Goal: Communication & Community: Connect with others

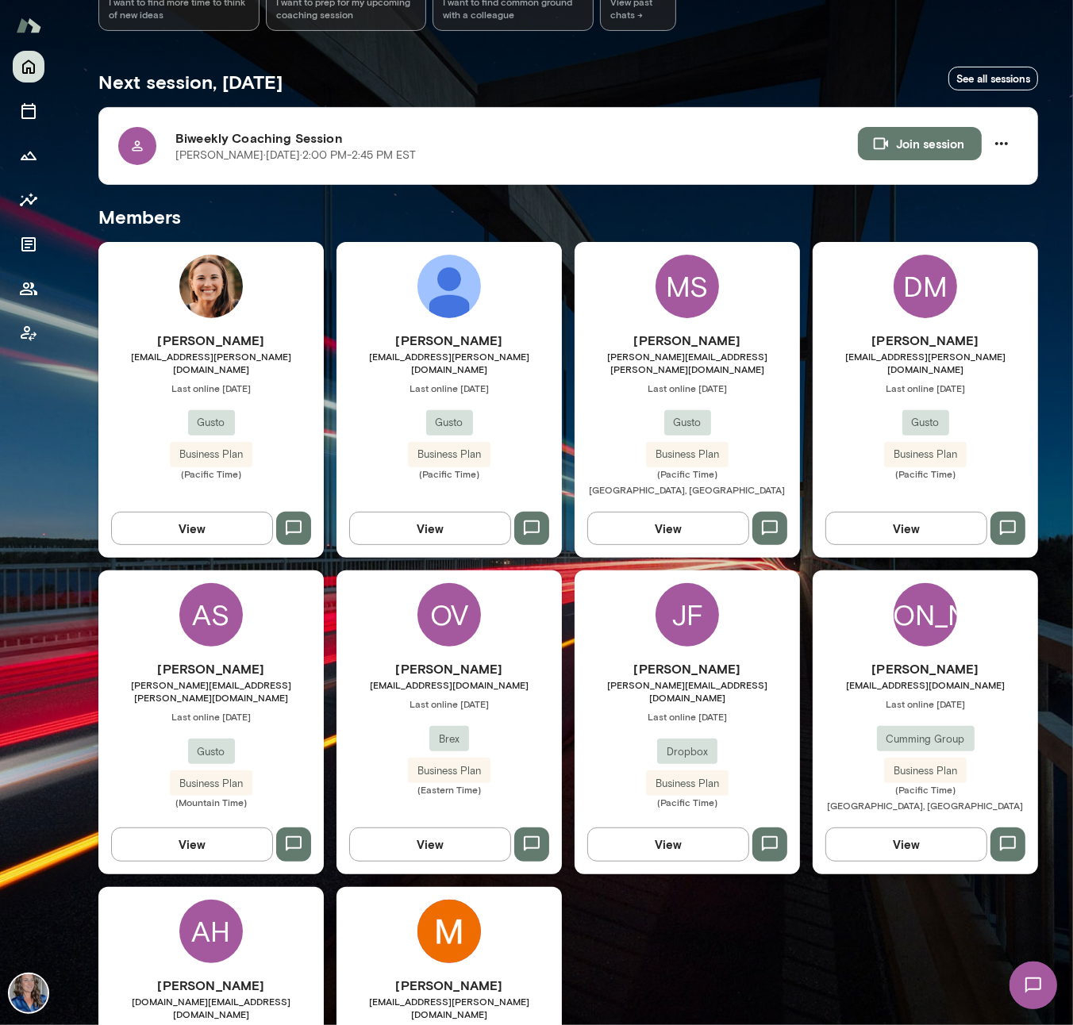
scroll to position [389, 0]
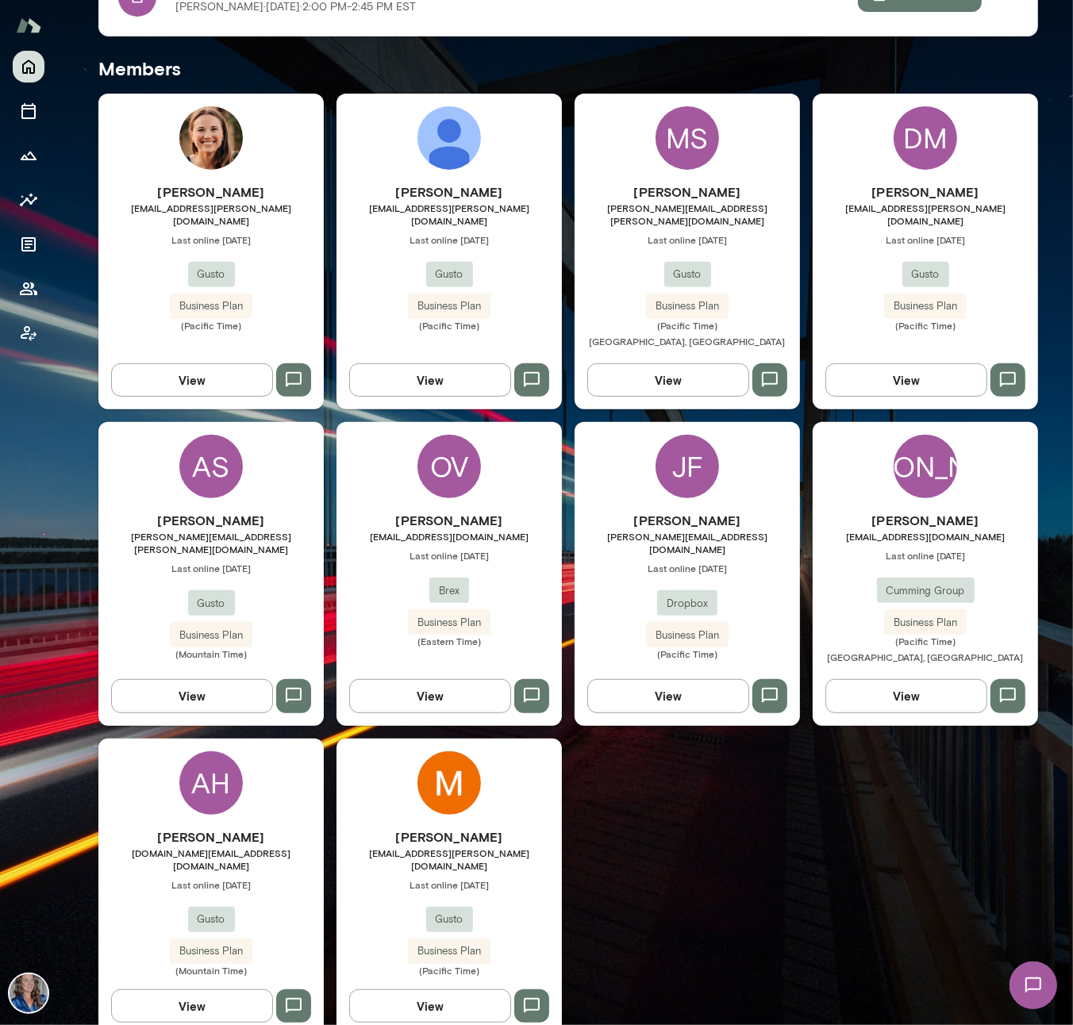
click at [474, 485] on div "OV Oriana Villarreal ovillarreal@brex.com Last online September 4 Brex Business…" at bounding box center [448, 573] width 225 height 303
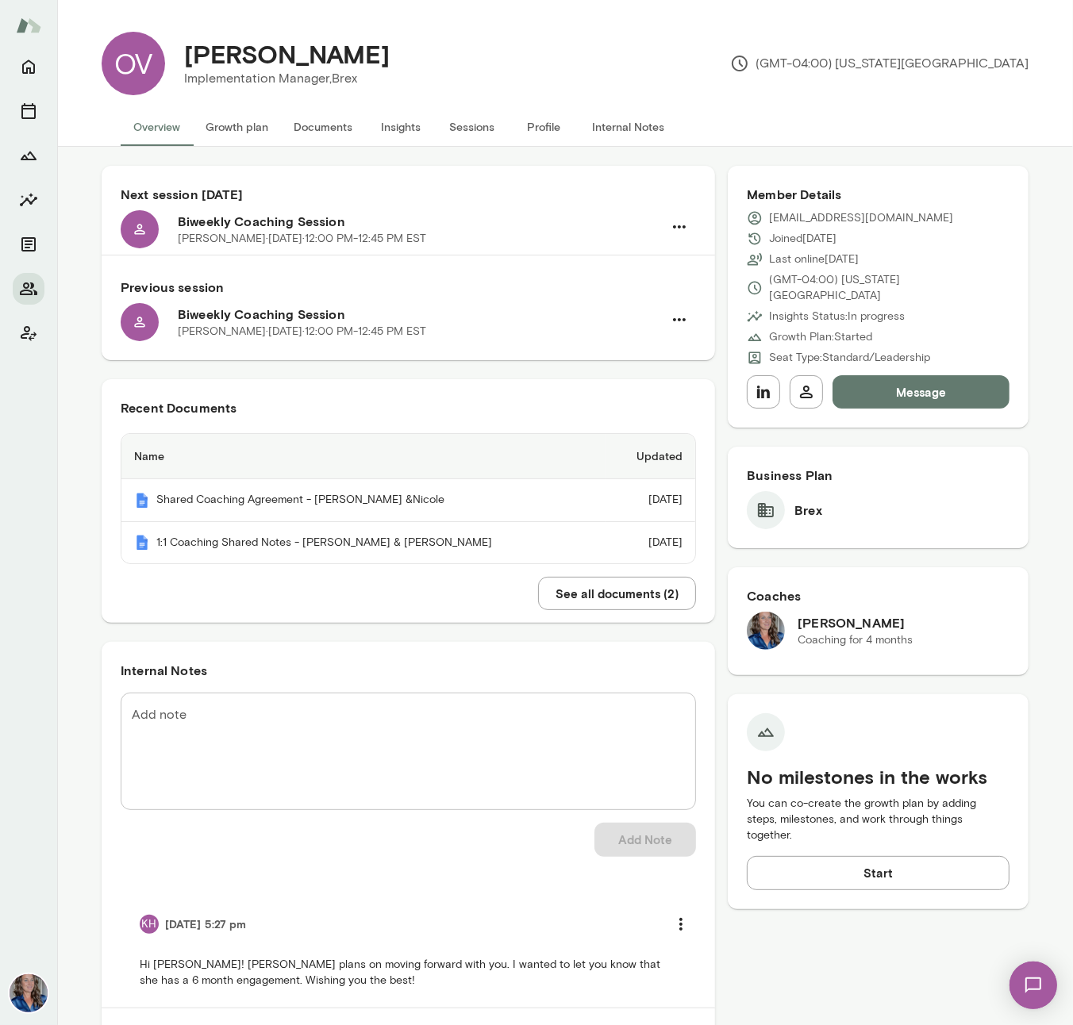
click at [389, 125] on button "Insights" at bounding box center [400, 127] width 71 height 38
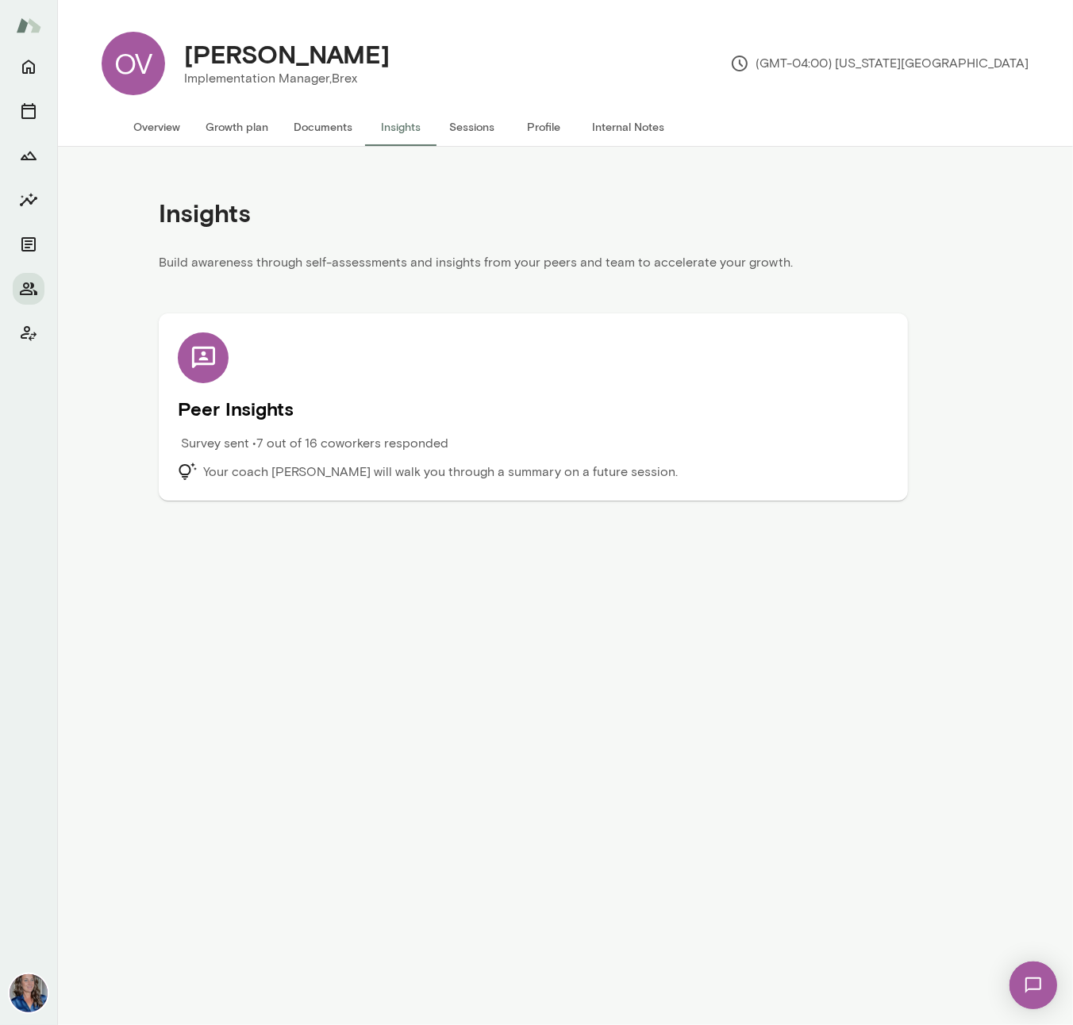
click at [312, 366] on div "Peer Insights Survey sent • 7 out of 16 coworkers responded Your coach Nicole M…" at bounding box center [533, 406] width 711 height 149
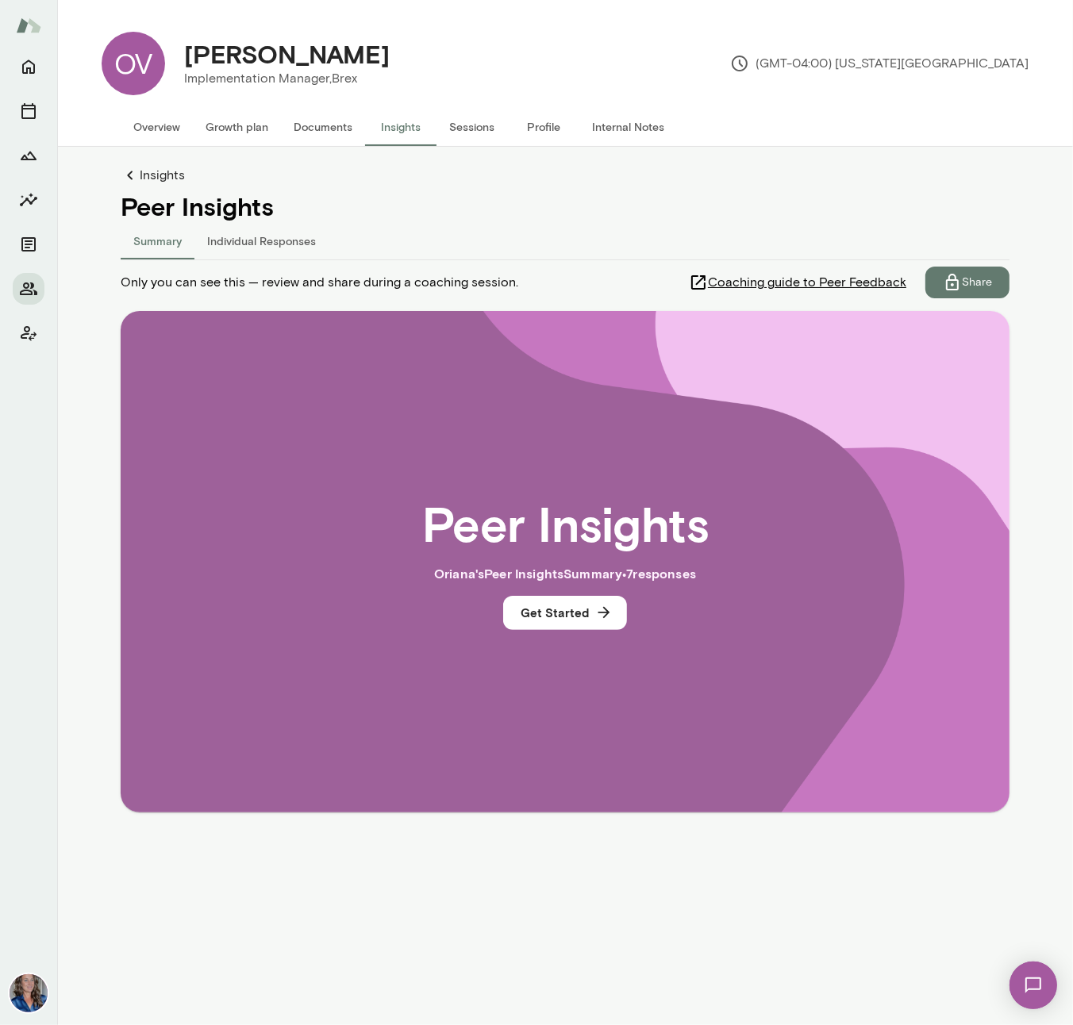
click at [278, 242] on button "Individual Responses" at bounding box center [261, 240] width 134 height 38
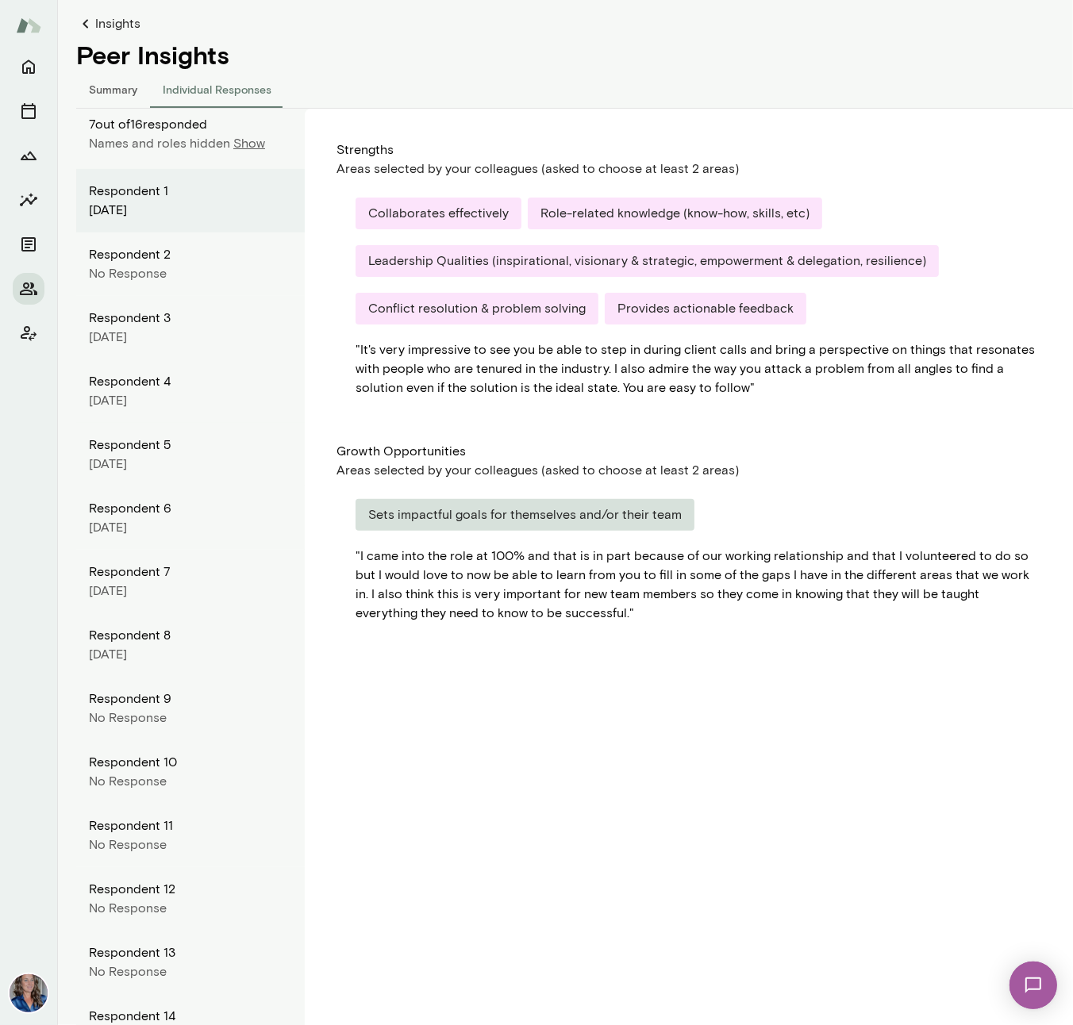
scroll to position [160, 0]
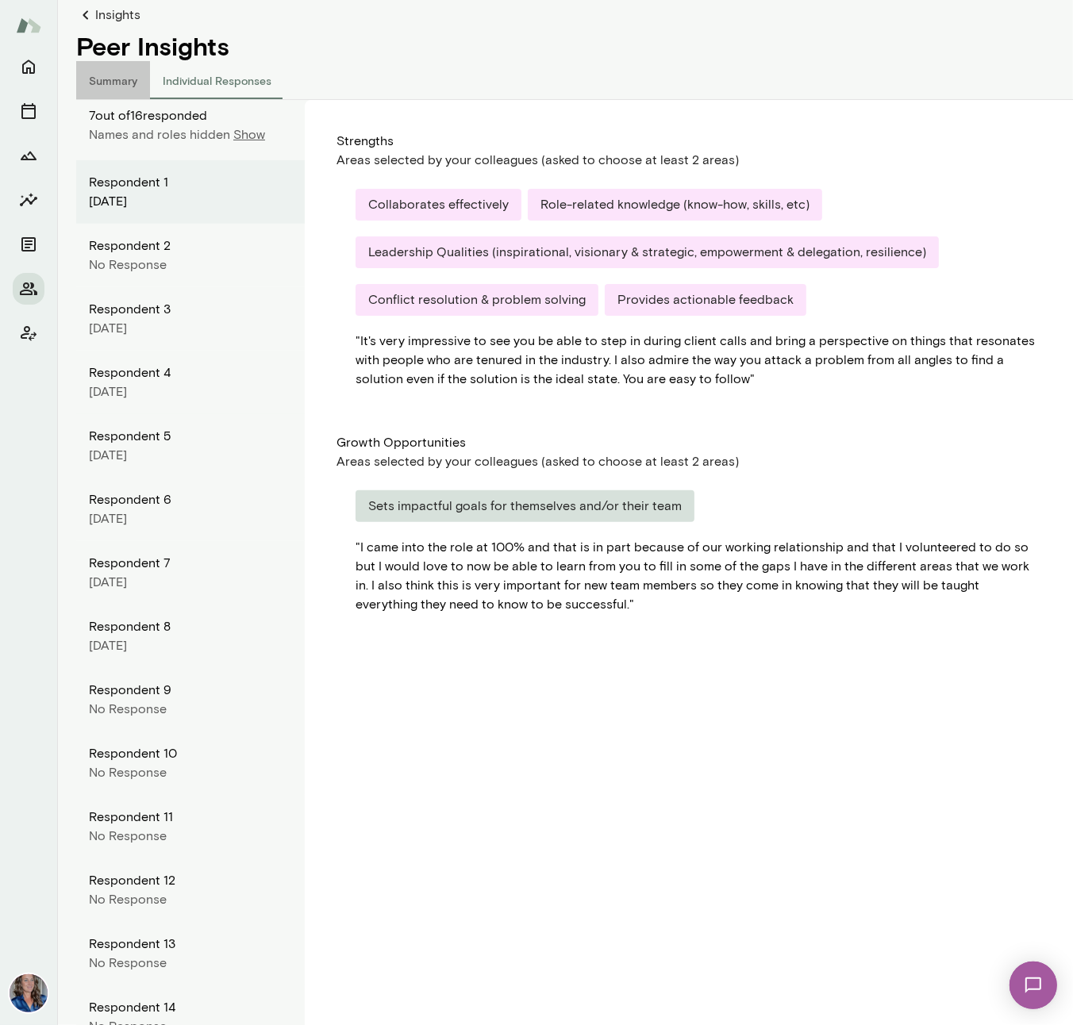
click at [123, 83] on button "Summary" at bounding box center [113, 80] width 74 height 38
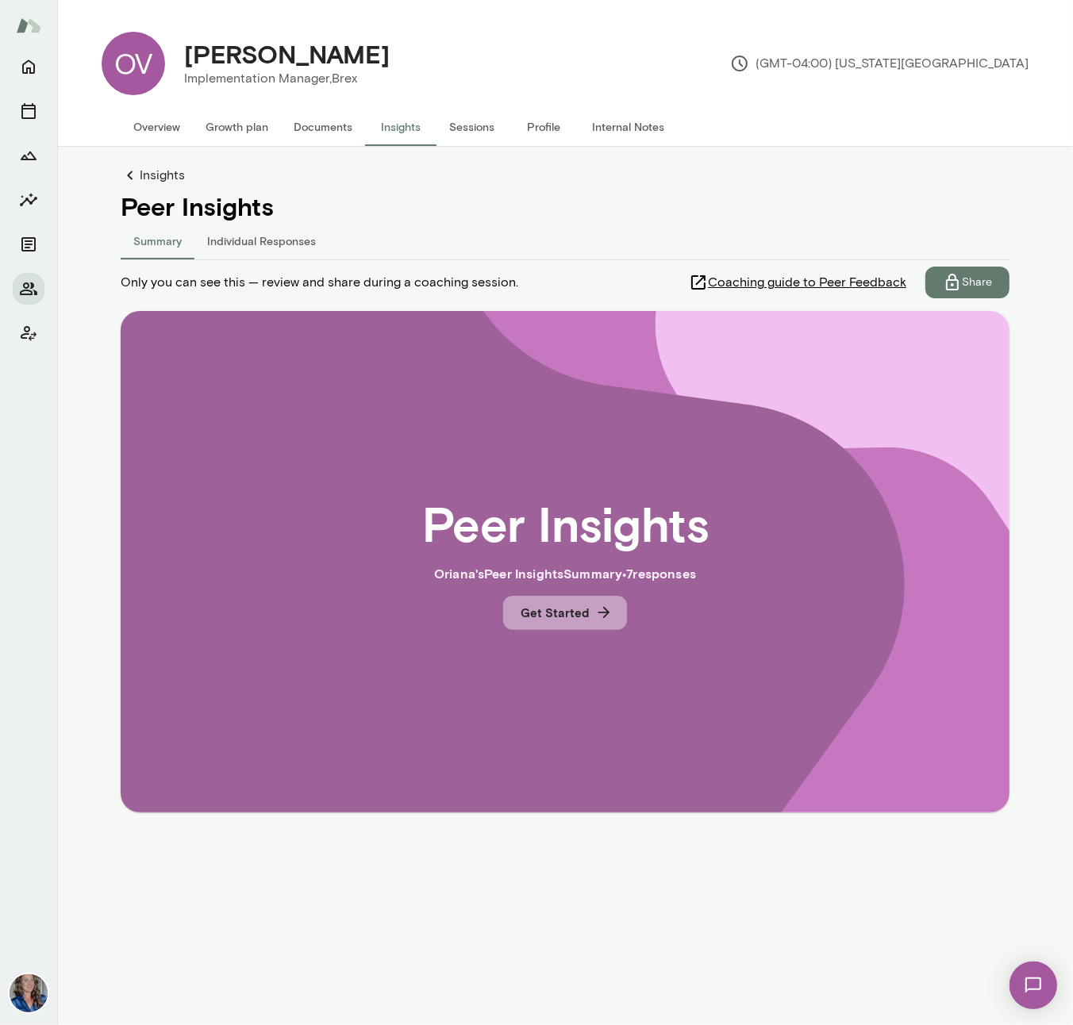
click at [570, 604] on button "Get Started" at bounding box center [565, 612] width 124 height 33
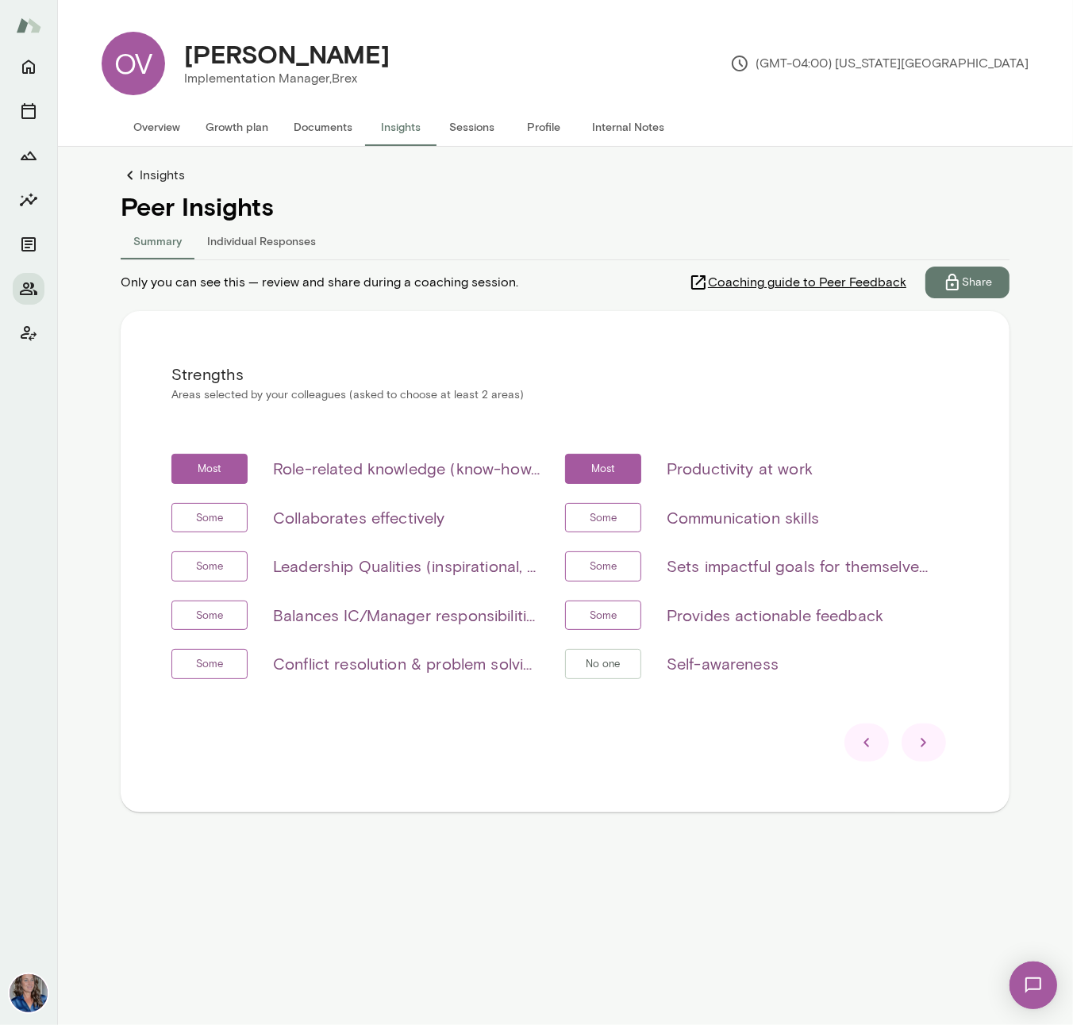
click at [931, 749] on icon at bounding box center [923, 742] width 19 height 19
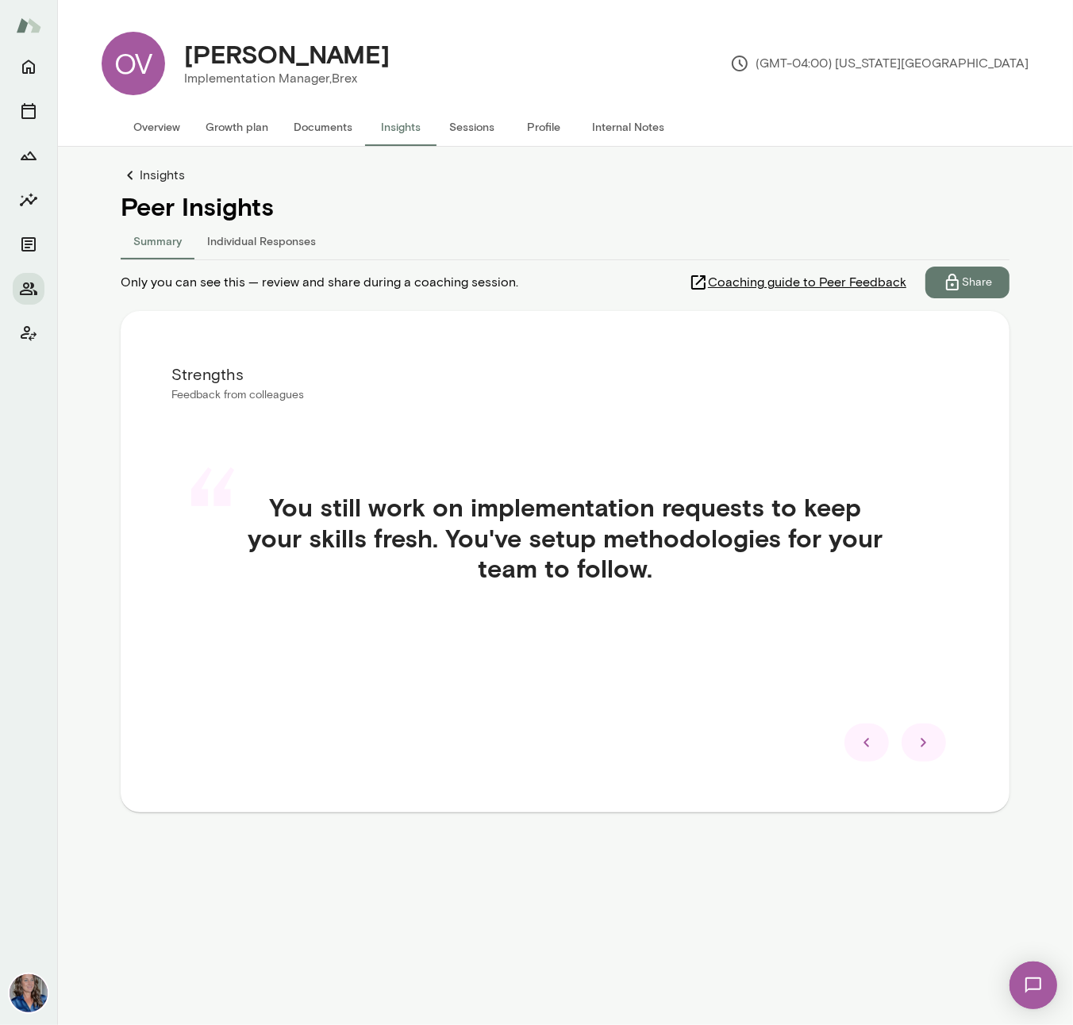
click at [882, 746] on div at bounding box center [866, 742] width 44 height 38
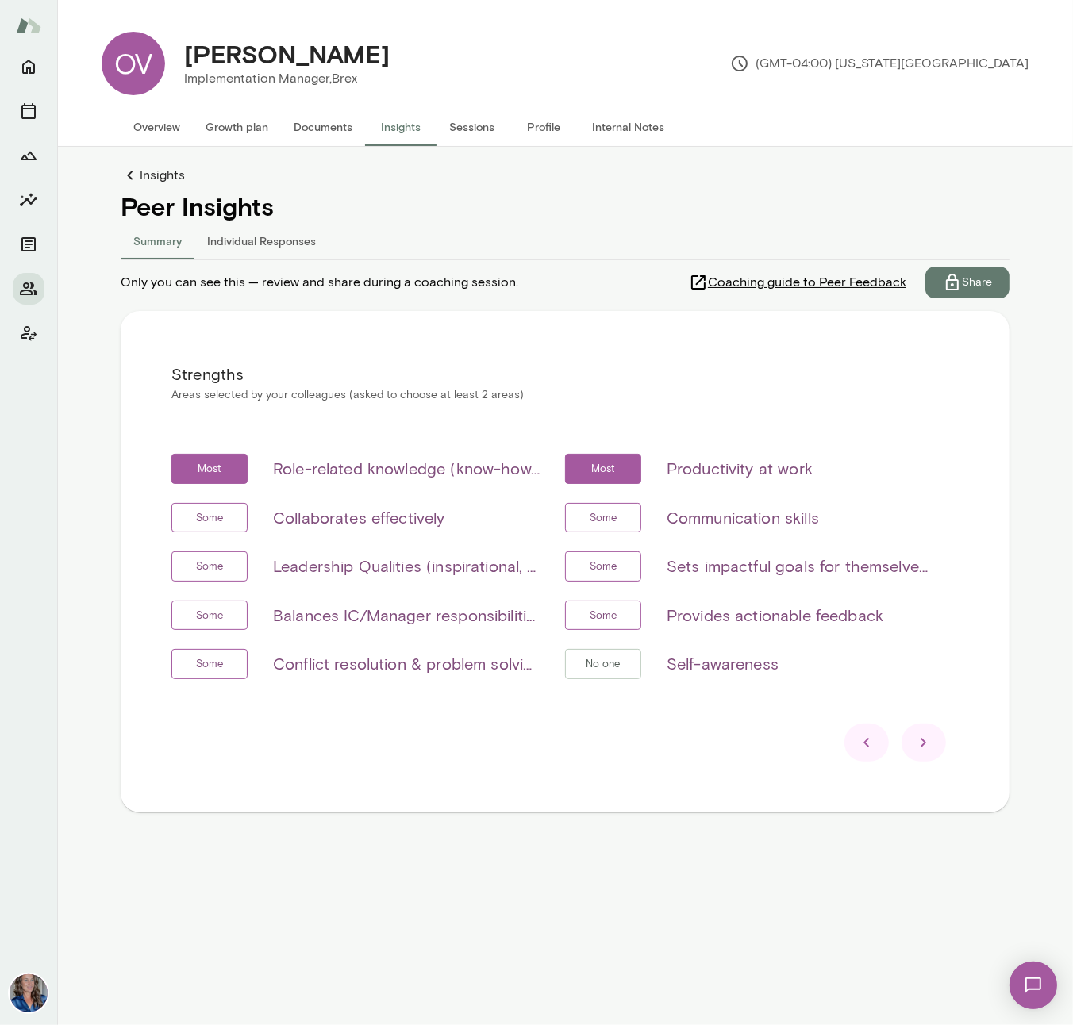
click at [938, 744] on div at bounding box center [923, 742] width 44 height 38
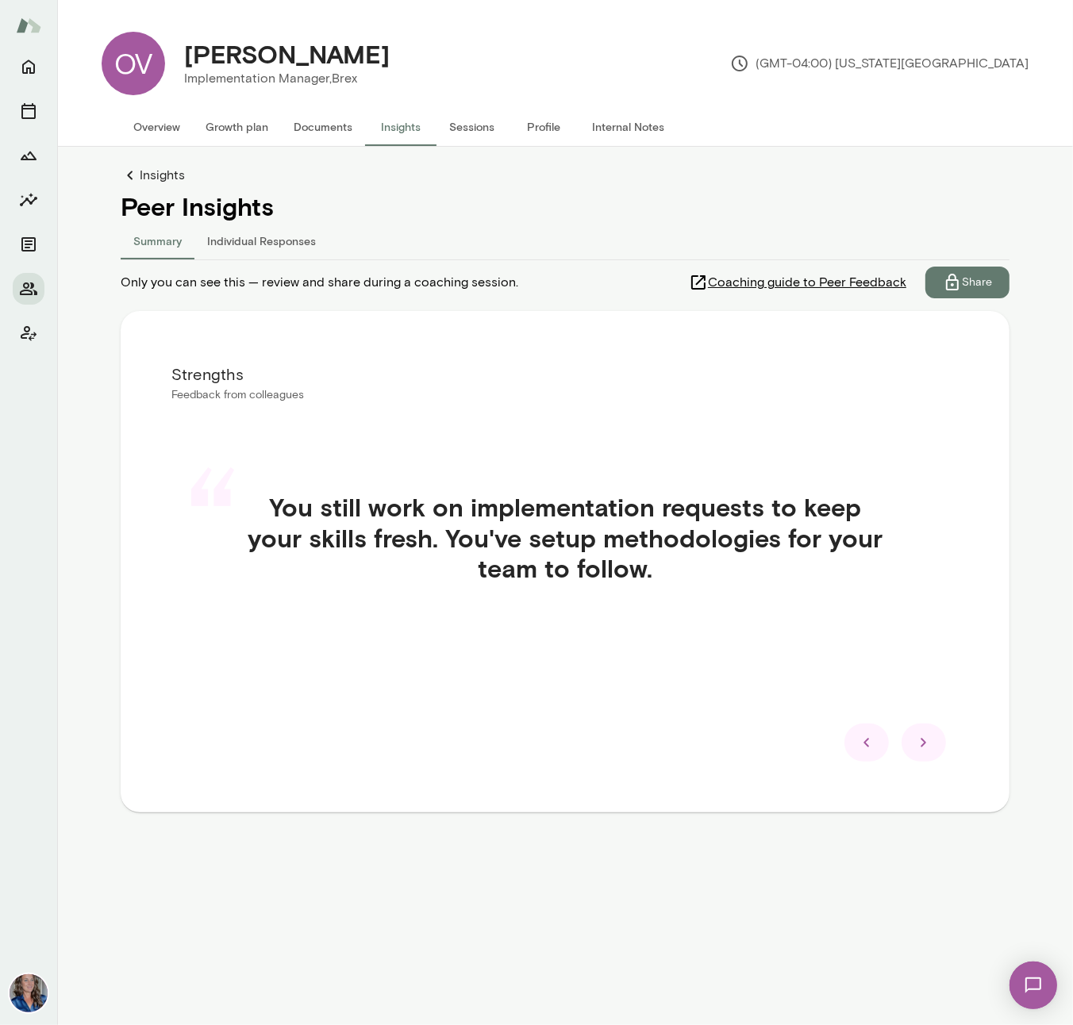
click at [929, 743] on icon at bounding box center [923, 742] width 19 height 19
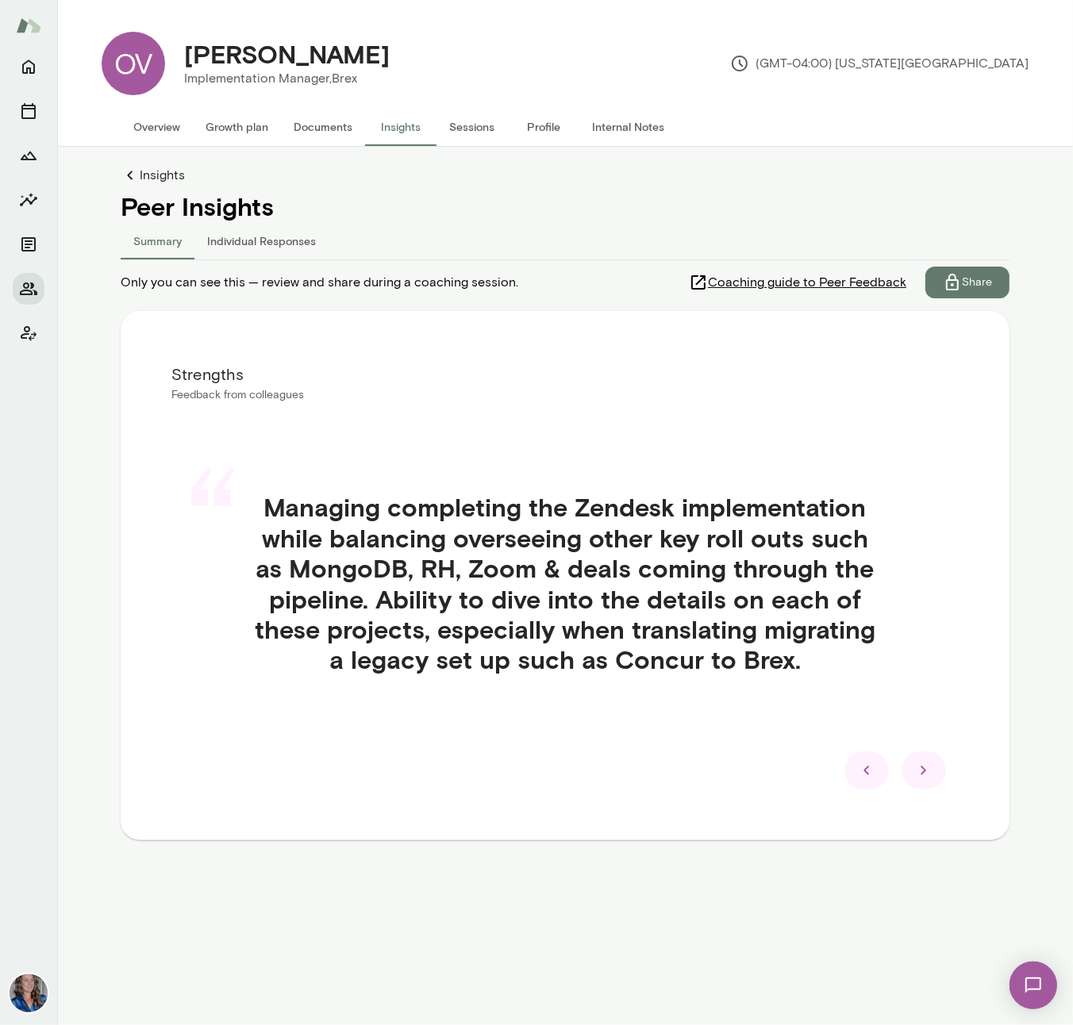
click at [858, 758] on div at bounding box center [866, 770] width 44 height 38
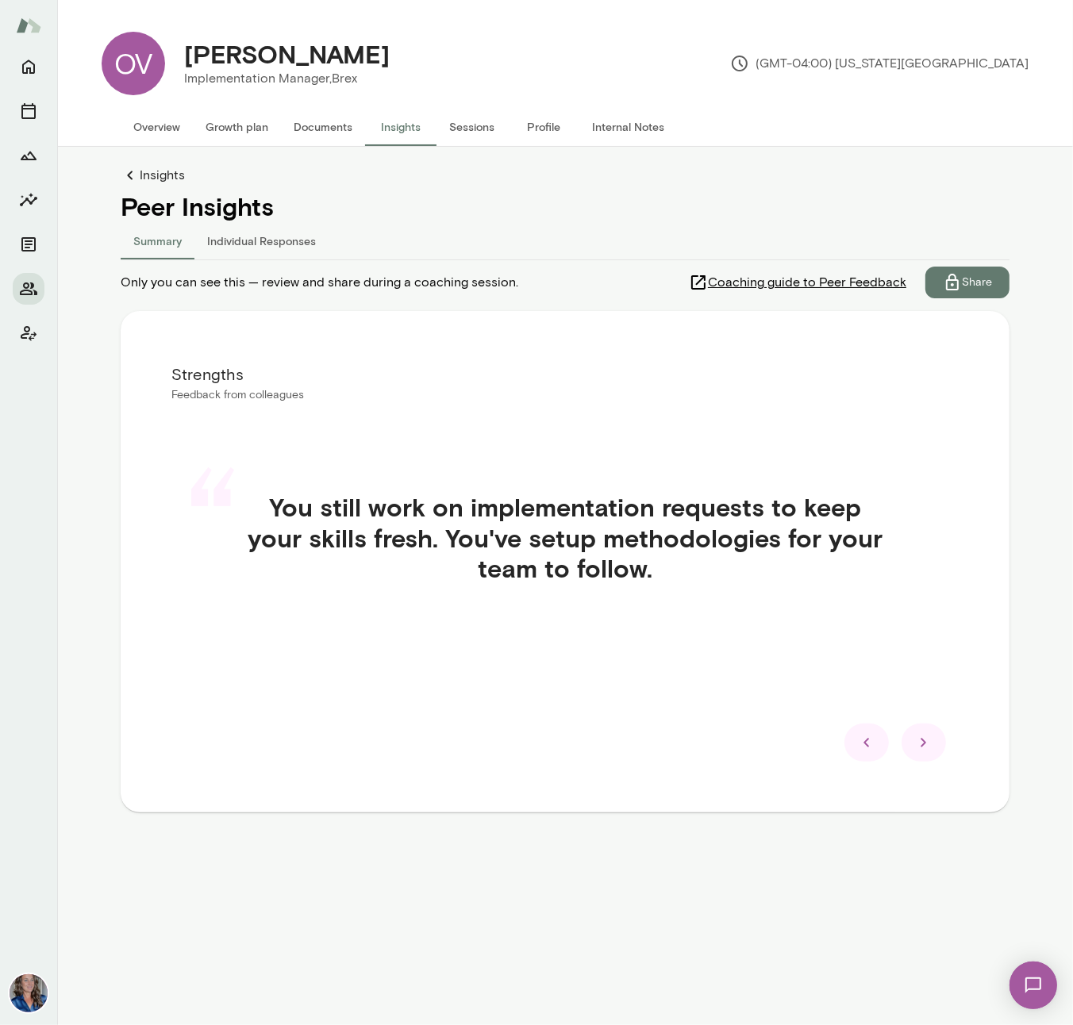
click at [933, 757] on div at bounding box center [923, 742] width 44 height 38
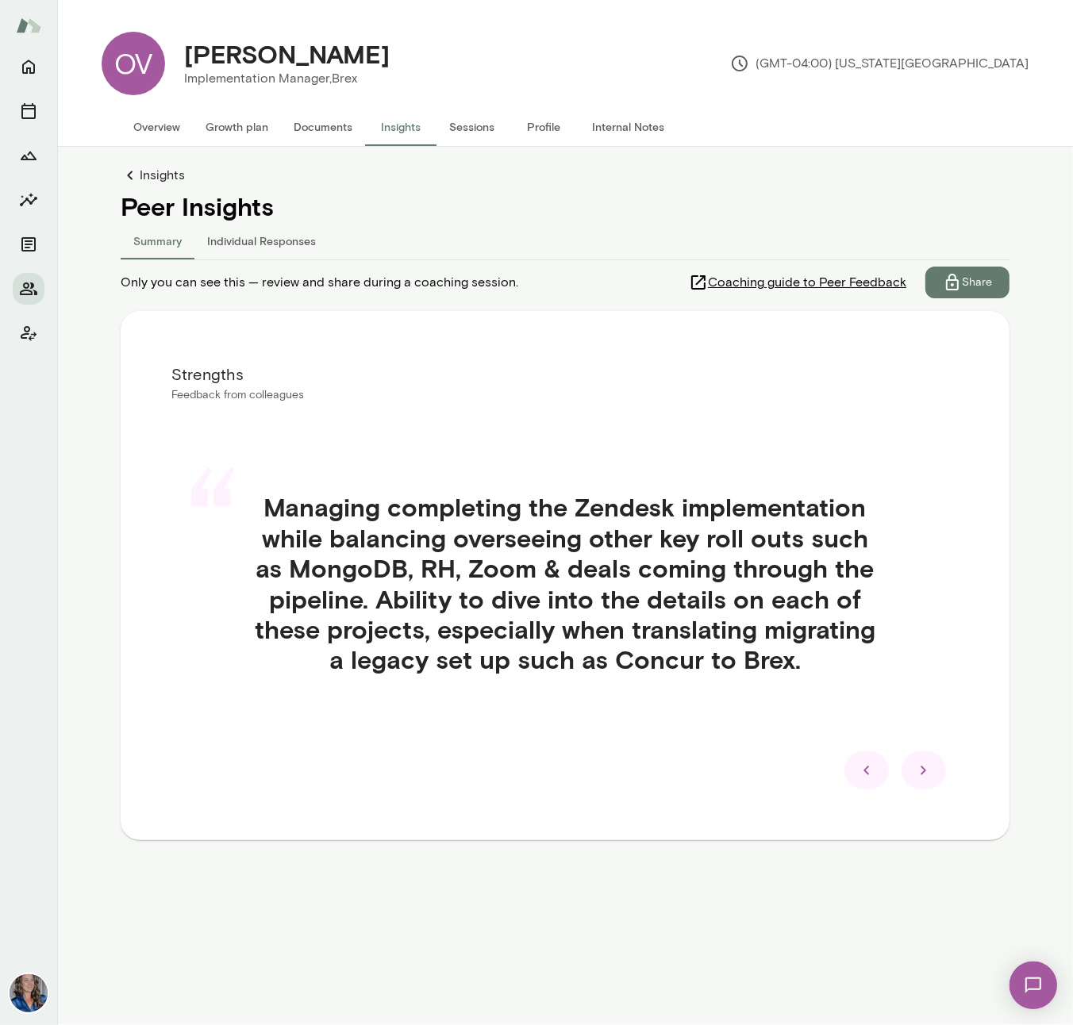
click at [933, 757] on div at bounding box center [923, 770] width 44 height 38
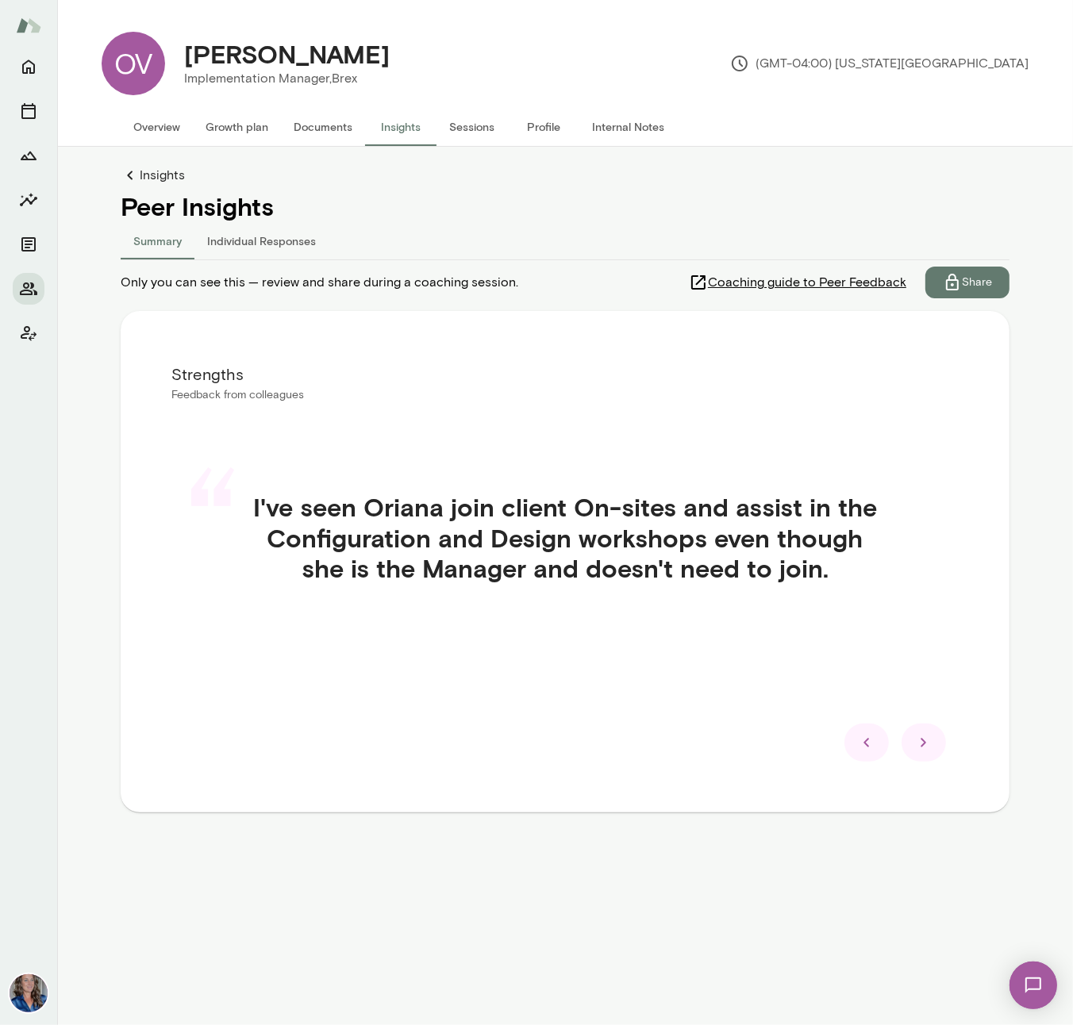
click at [933, 757] on div at bounding box center [923, 742] width 44 height 38
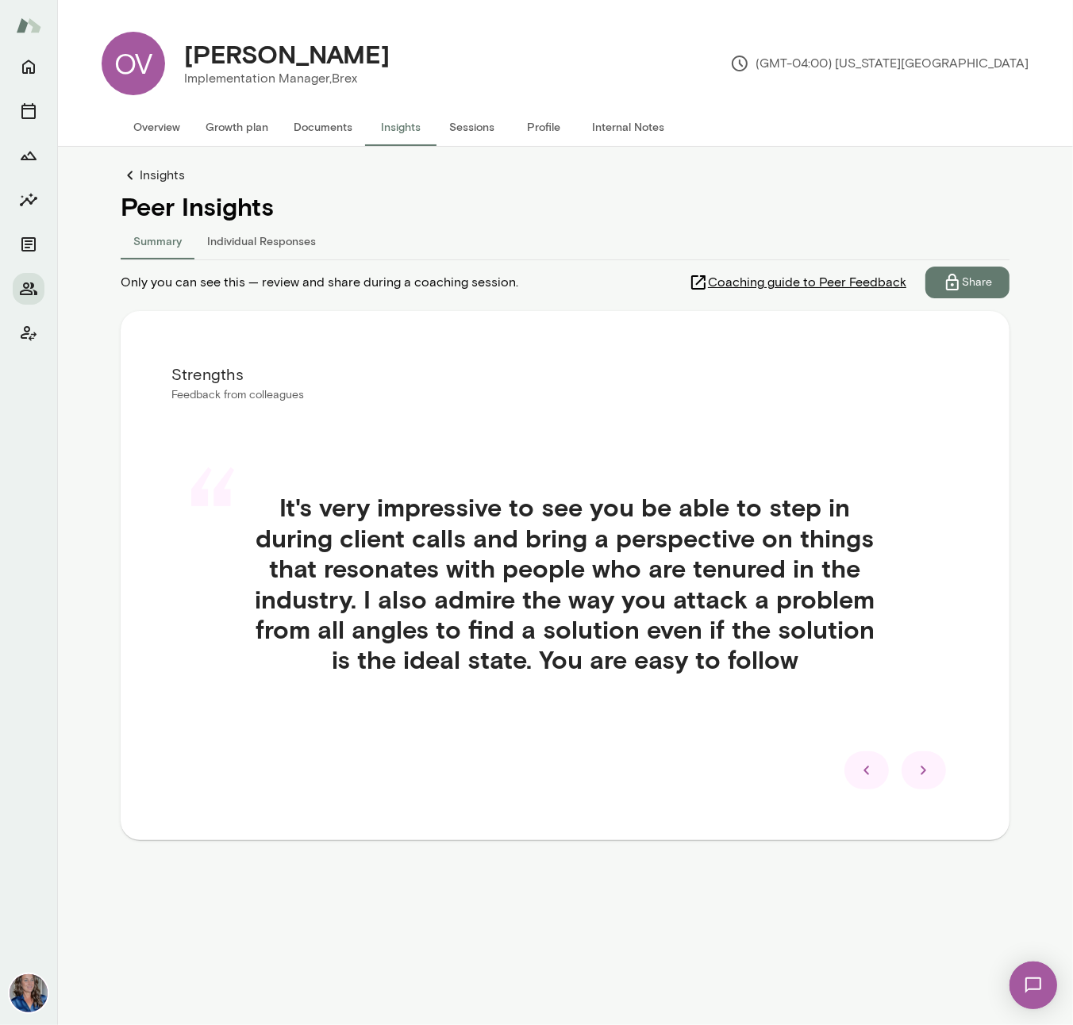
click at [938, 773] on div at bounding box center [923, 770] width 44 height 38
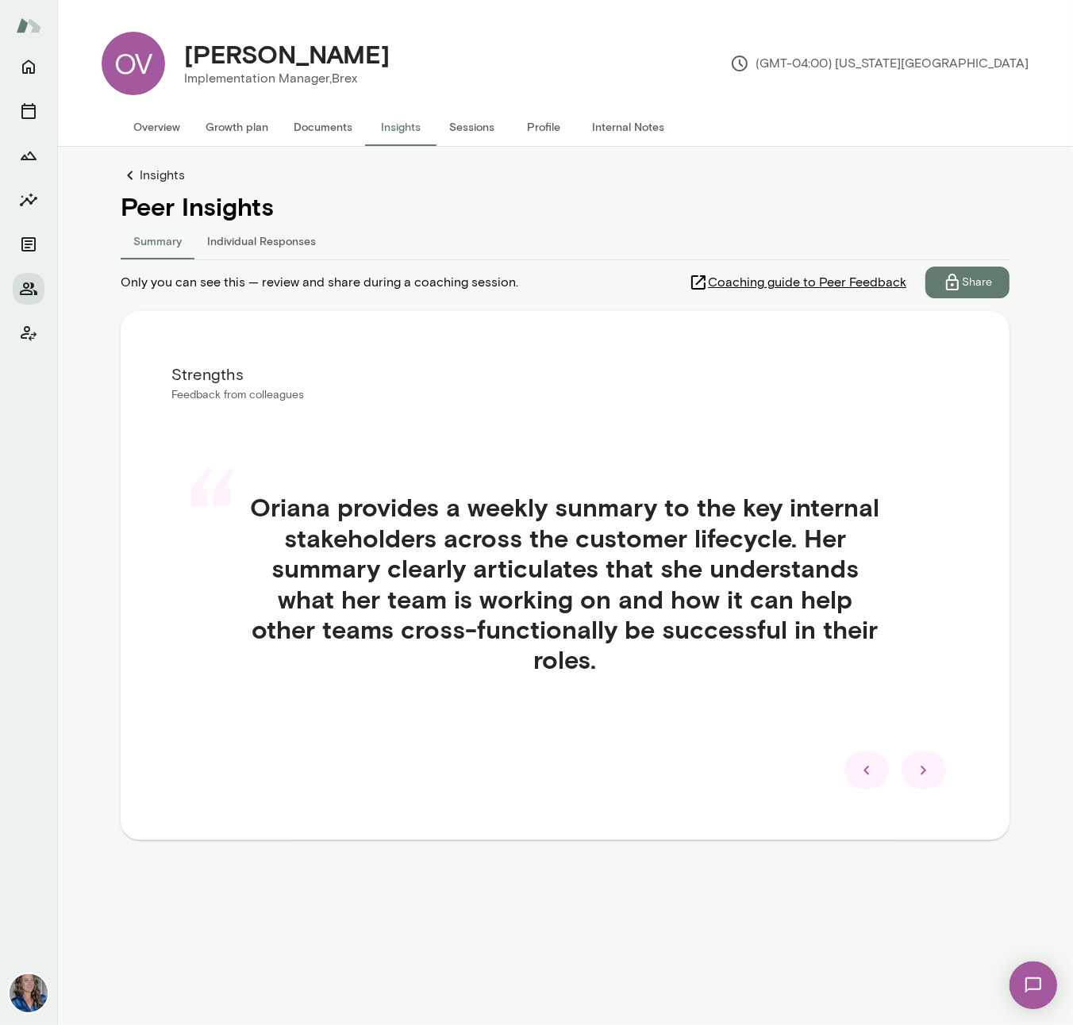
click at [938, 778] on div at bounding box center [923, 770] width 44 height 38
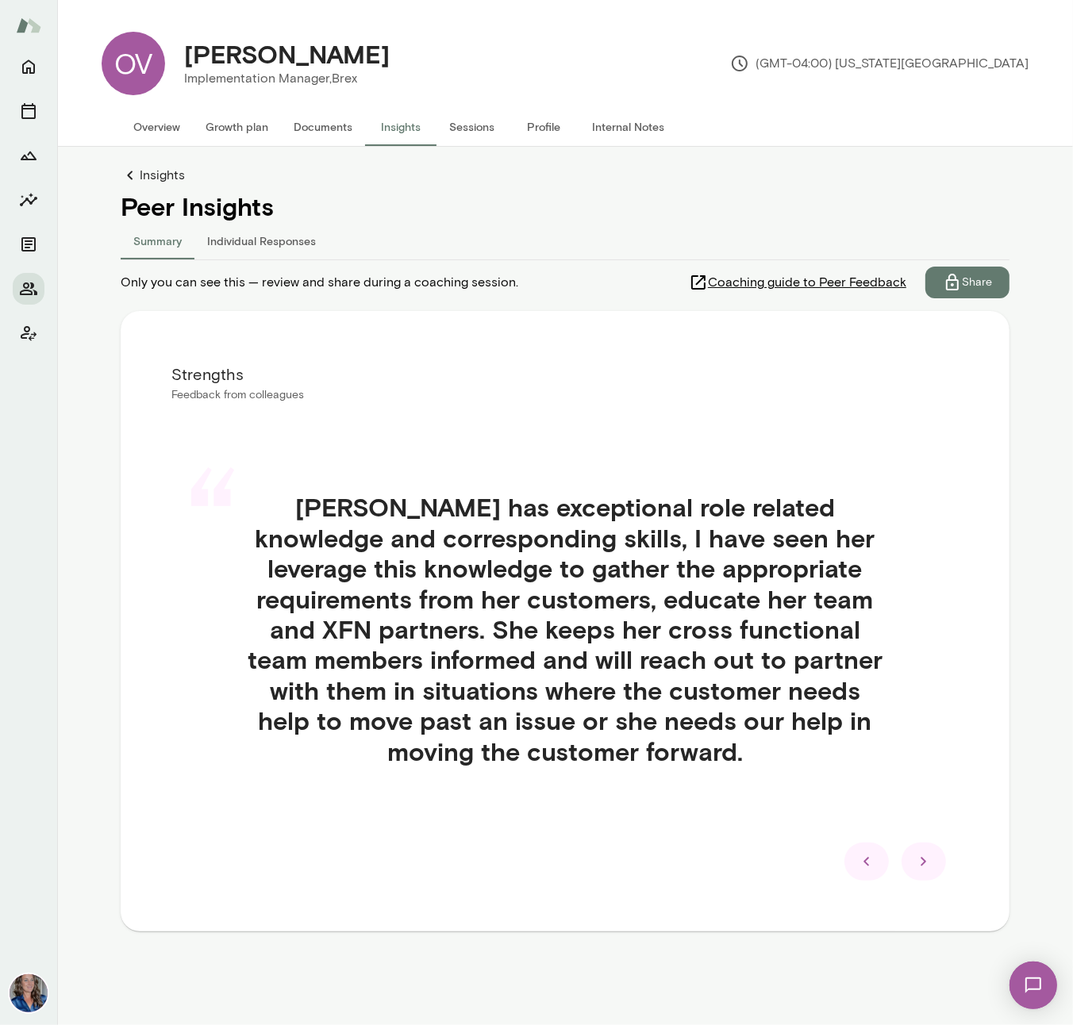
click at [931, 861] on icon at bounding box center [923, 861] width 19 height 19
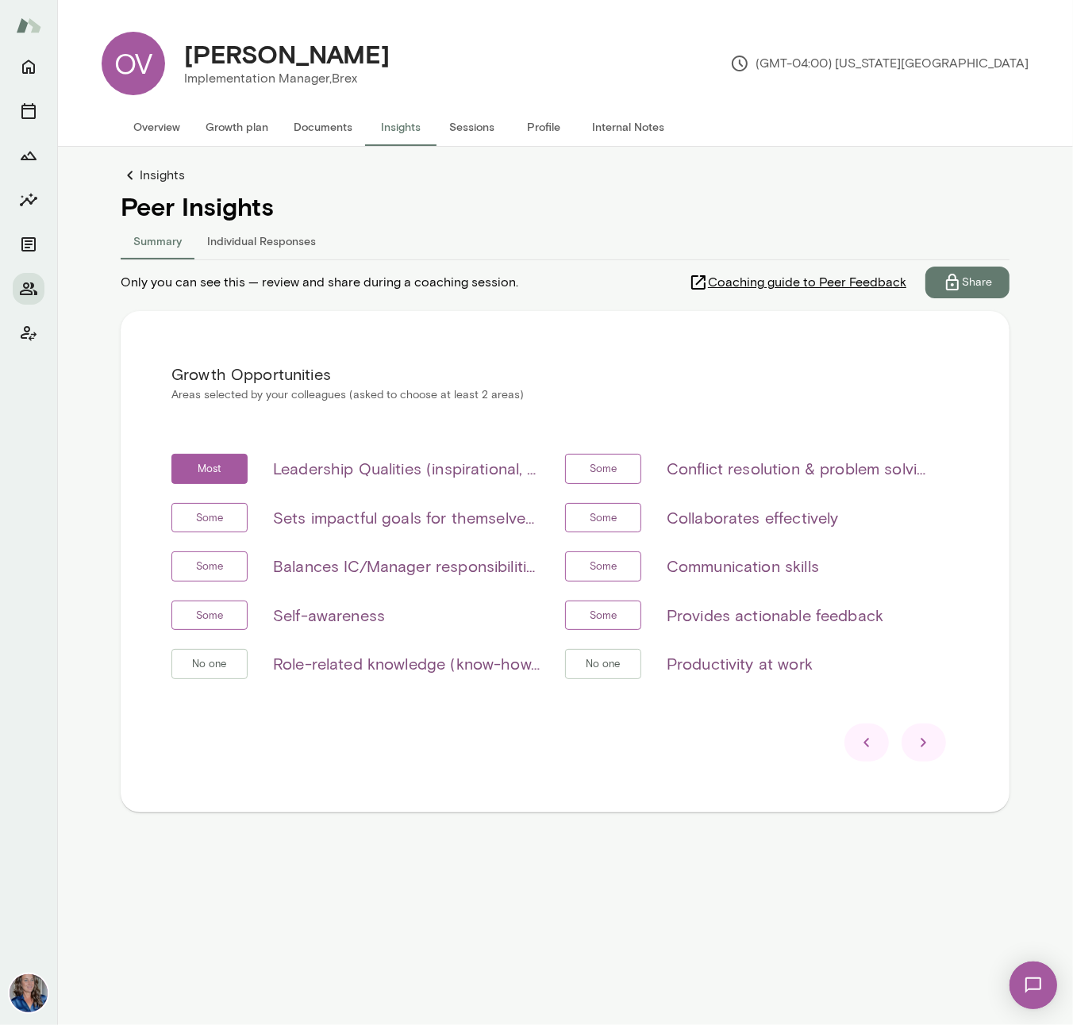
click at [445, 468] on h6 "Leadership Qualities (inspirational, visionary & strategic, empowerment & deleg…" at bounding box center [406, 468] width 267 height 25
click at [931, 744] on icon at bounding box center [923, 742] width 19 height 19
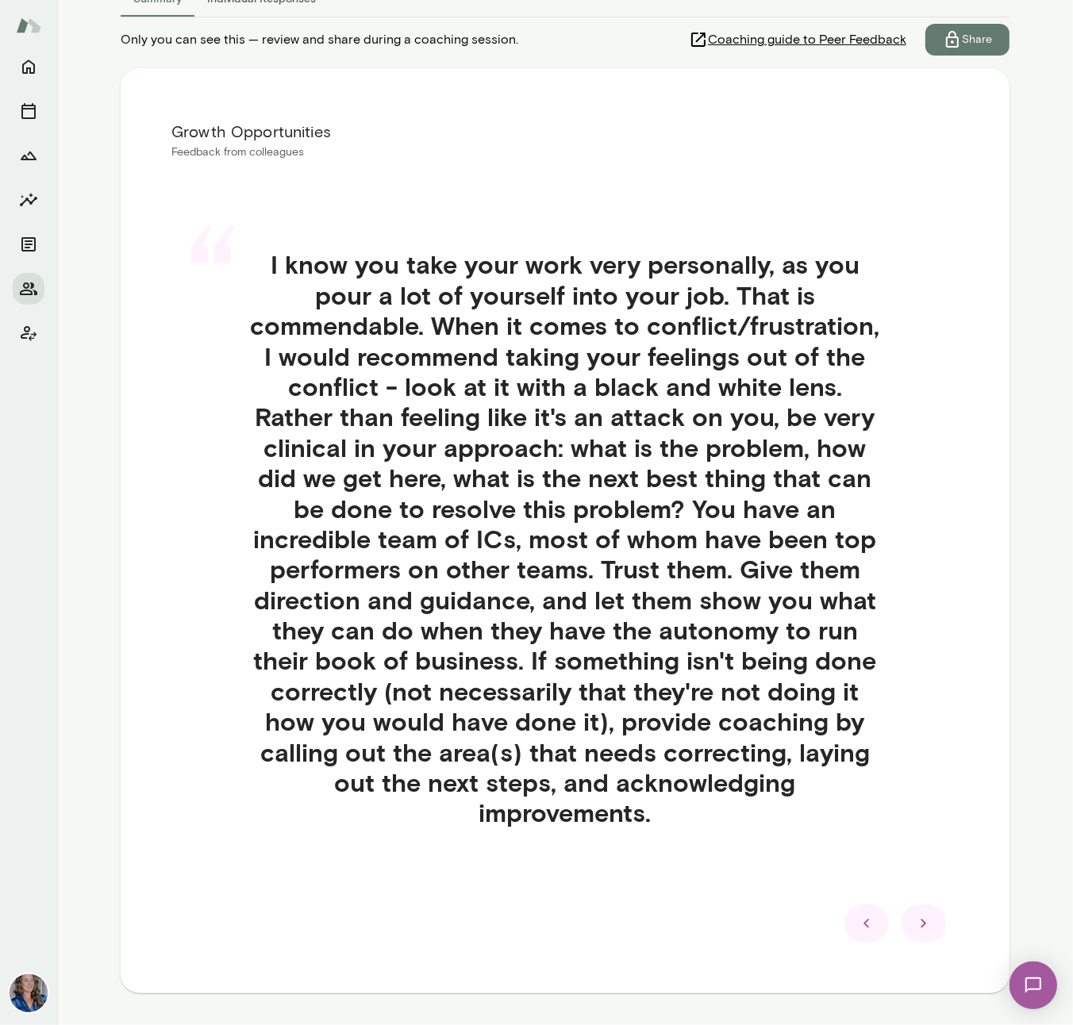
scroll to position [236, 0]
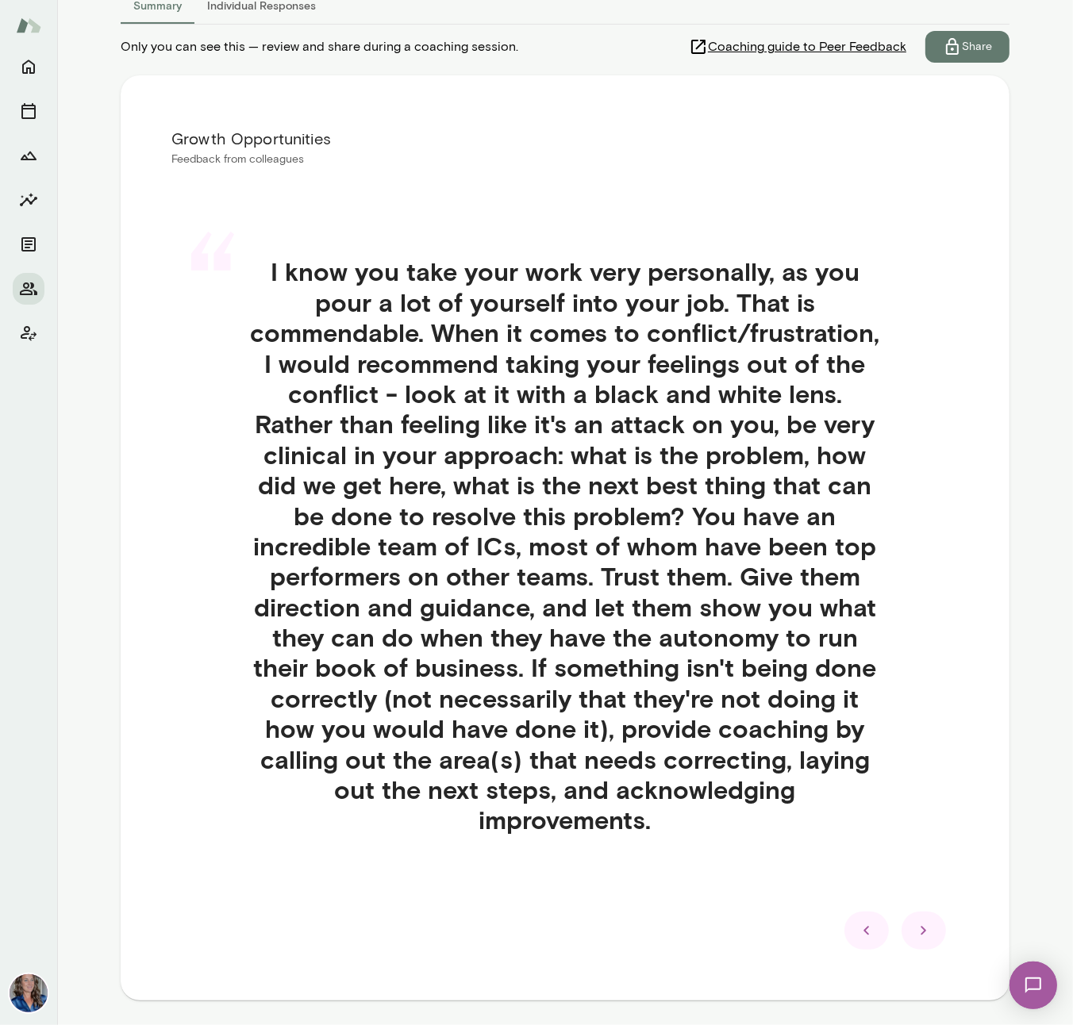
click at [916, 921] on icon at bounding box center [923, 930] width 19 height 19
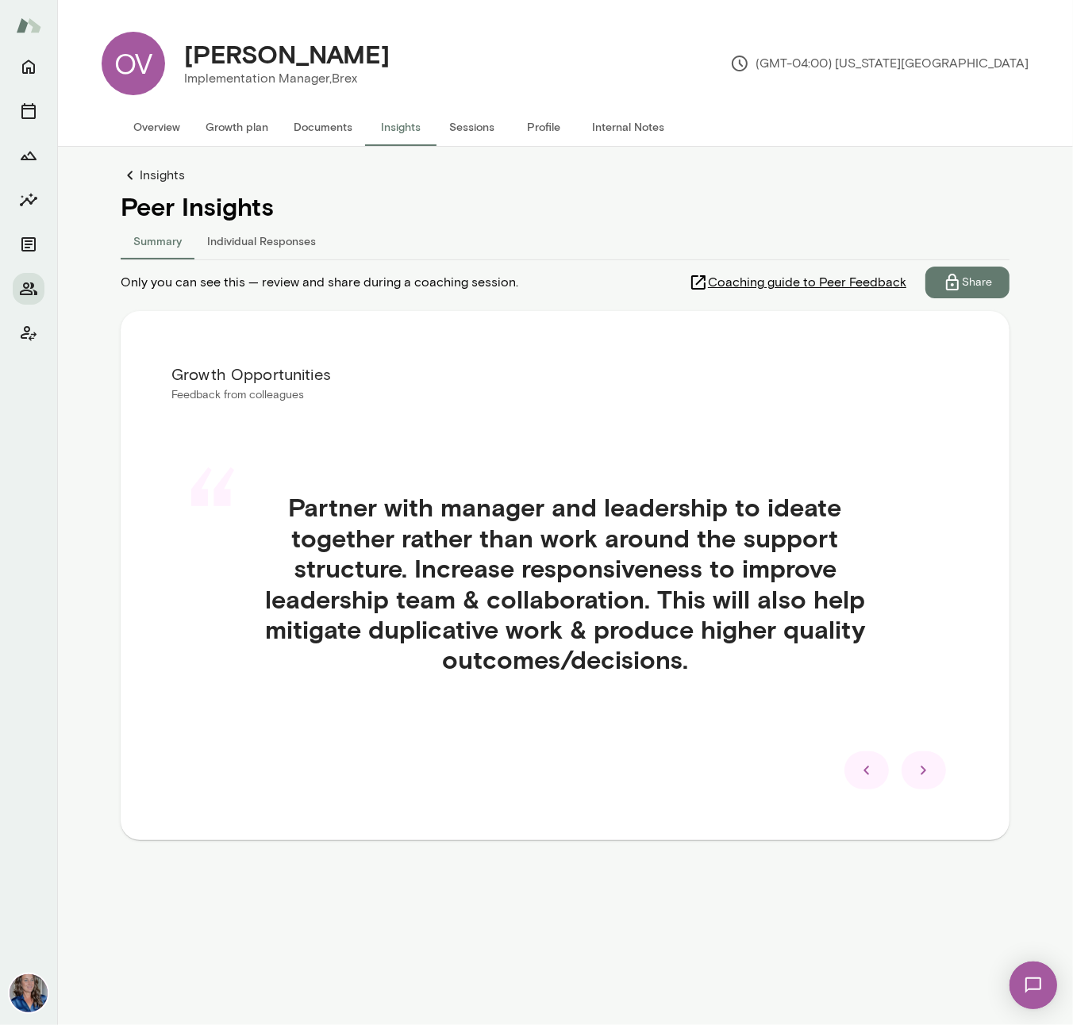
click at [931, 777] on icon at bounding box center [923, 770] width 19 height 19
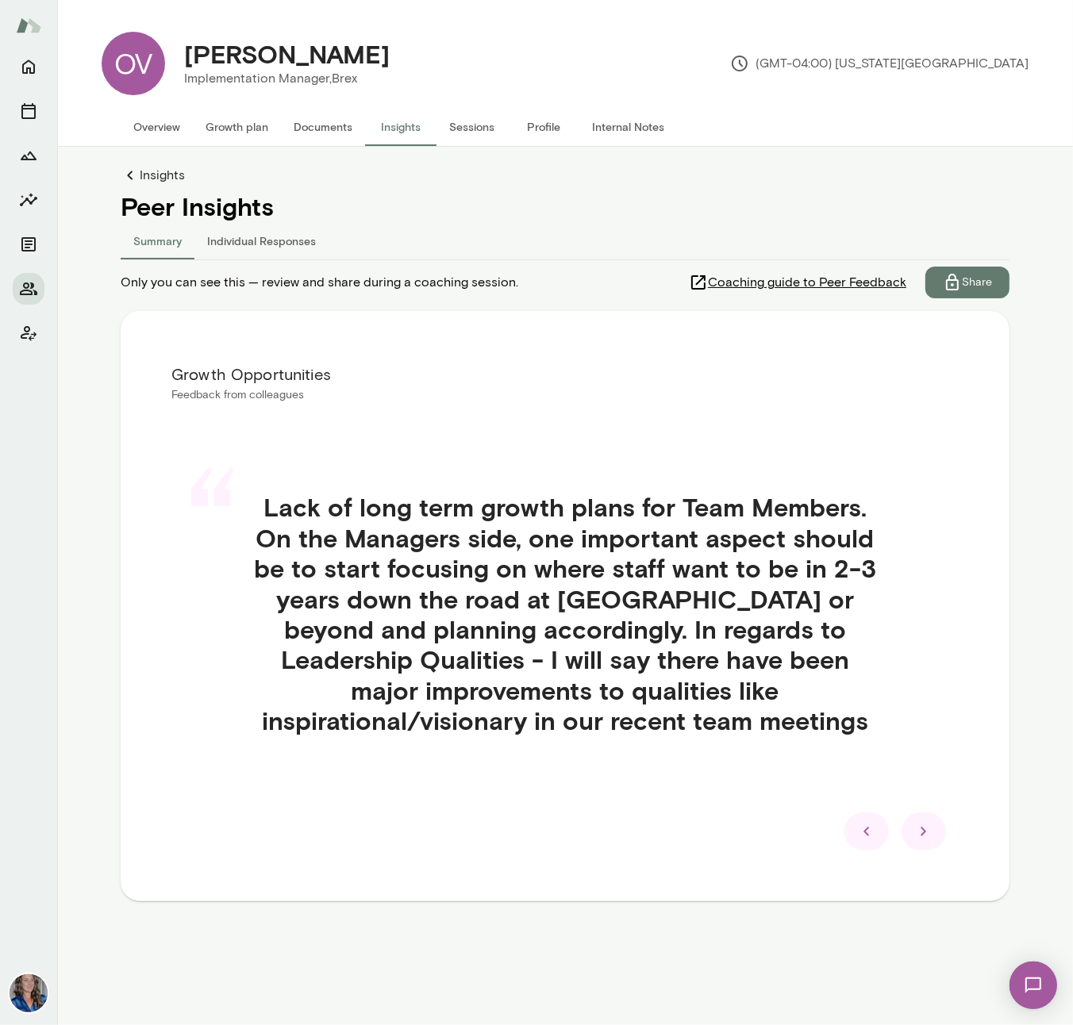
click at [929, 833] on icon at bounding box center [923, 831] width 19 height 19
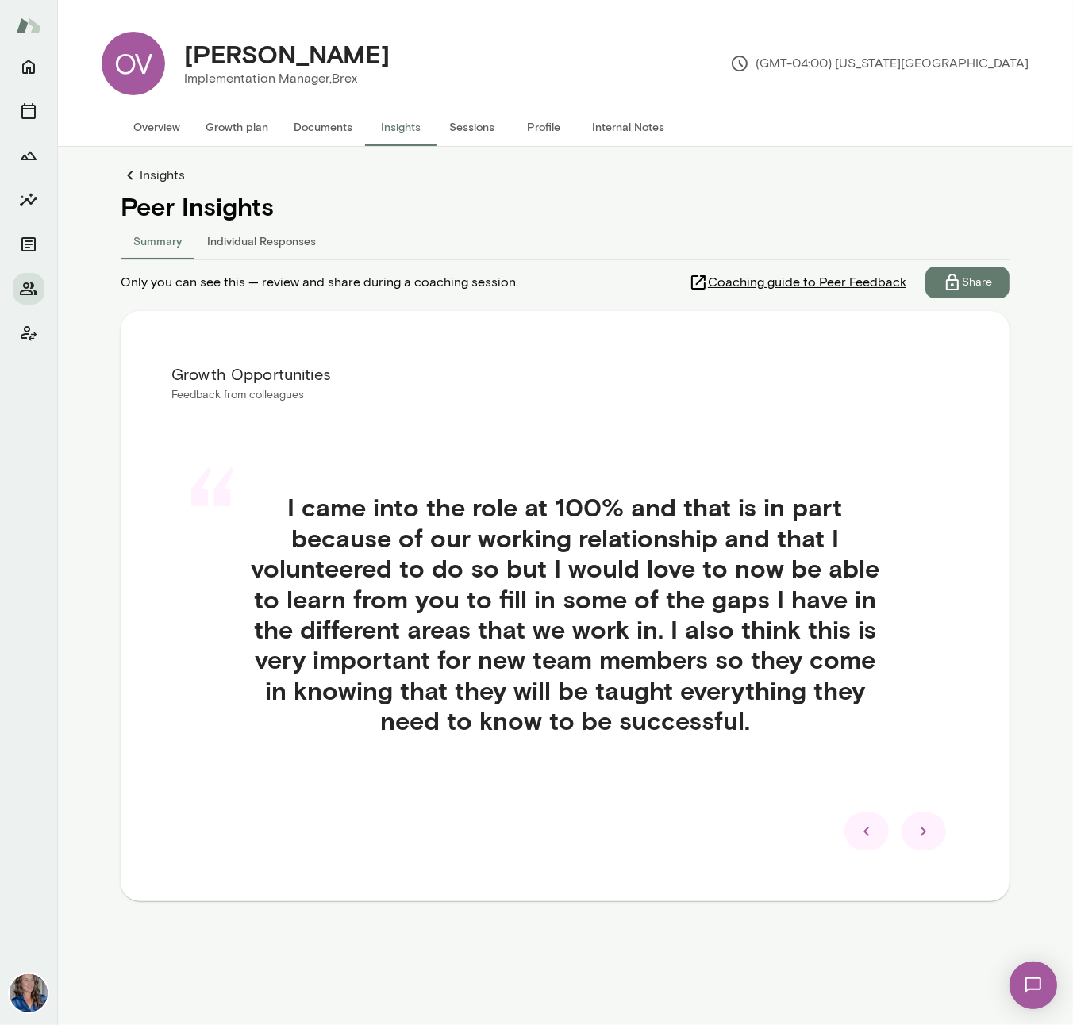
click at [929, 833] on icon at bounding box center [923, 831] width 19 height 19
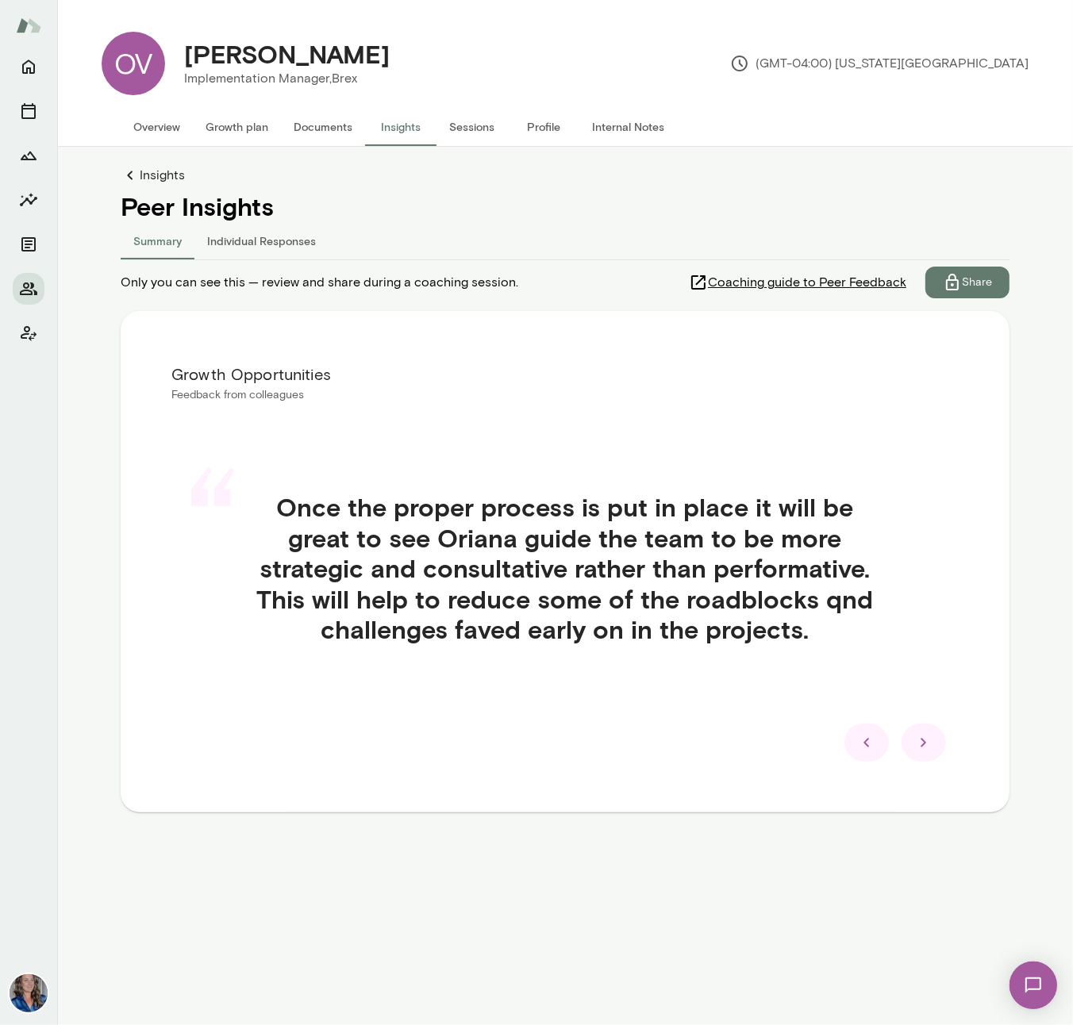
click at [941, 749] on div at bounding box center [923, 742] width 44 height 38
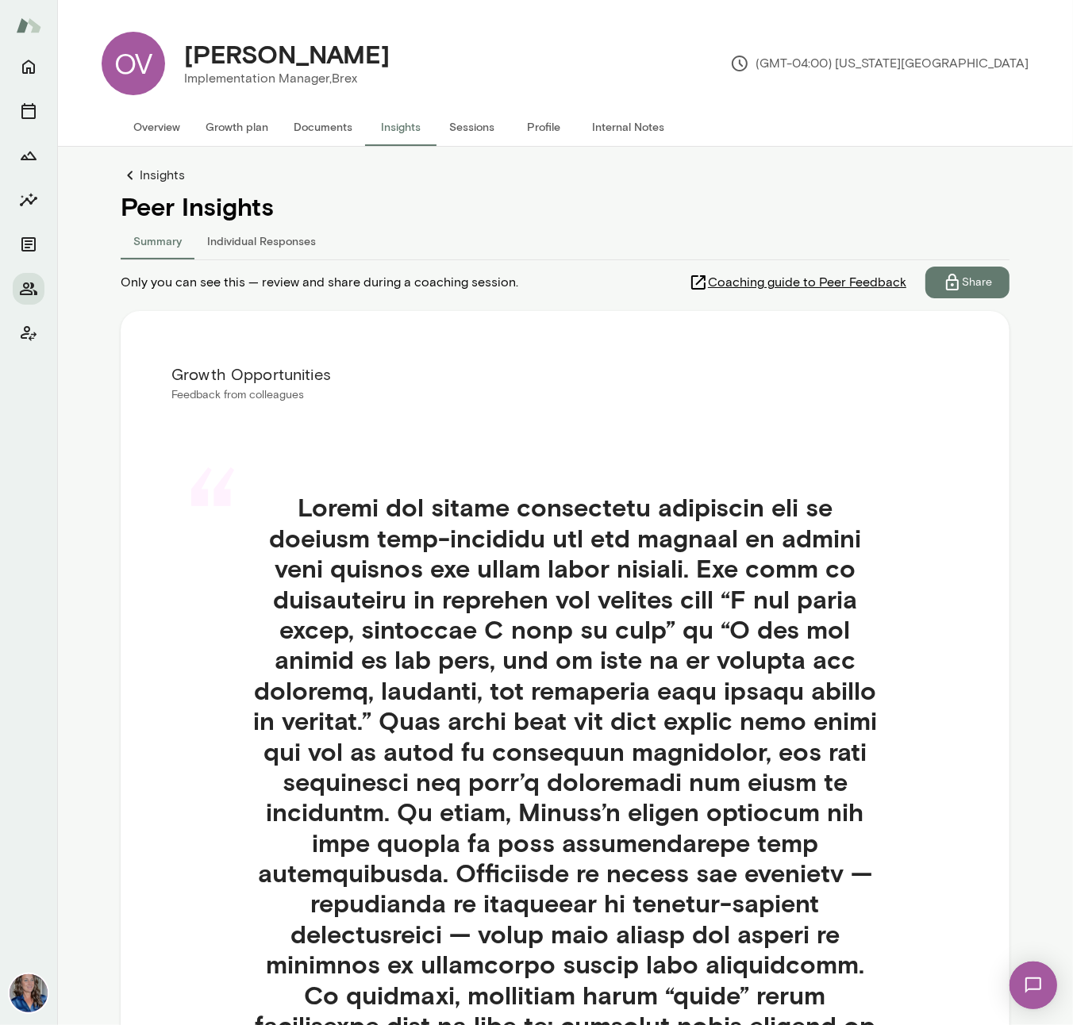
click at [253, 251] on button "Individual Responses" at bounding box center [261, 240] width 134 height 38
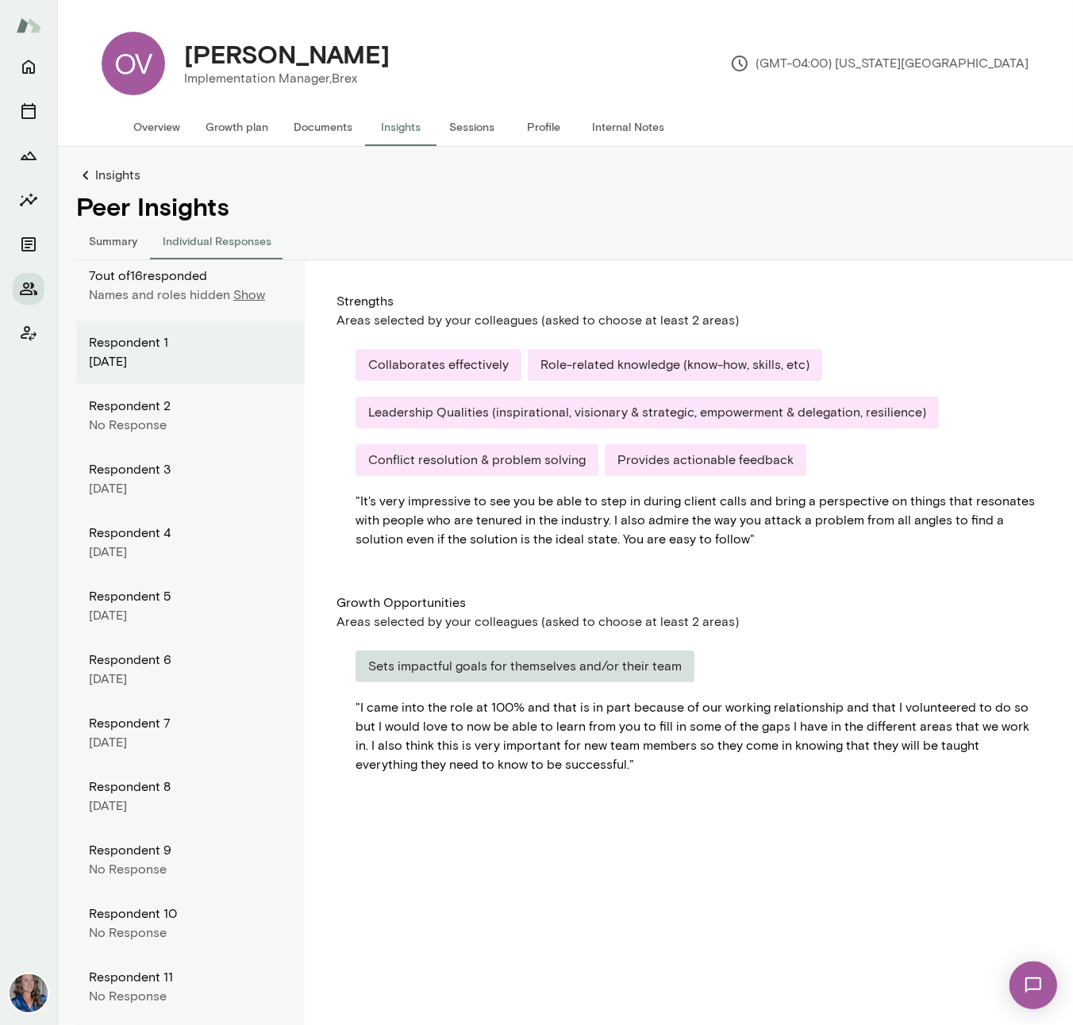
click at [255, 243] on button "Individual Responses" at bounding box center [217, 240] width 134 height 38
click at [249, 296] on p "Show" at bounding box center [249, 295] width 32 height 19
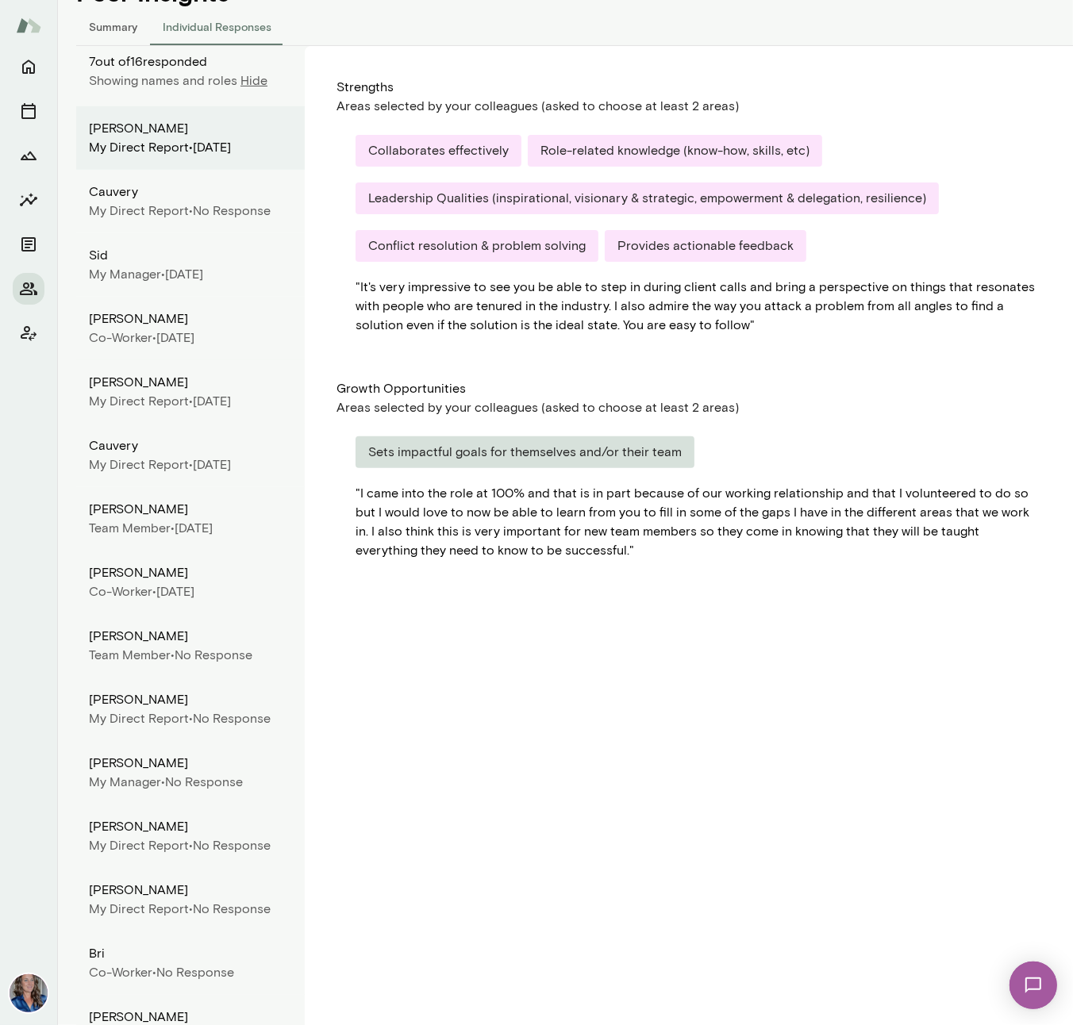
scroll to position [217, 0]
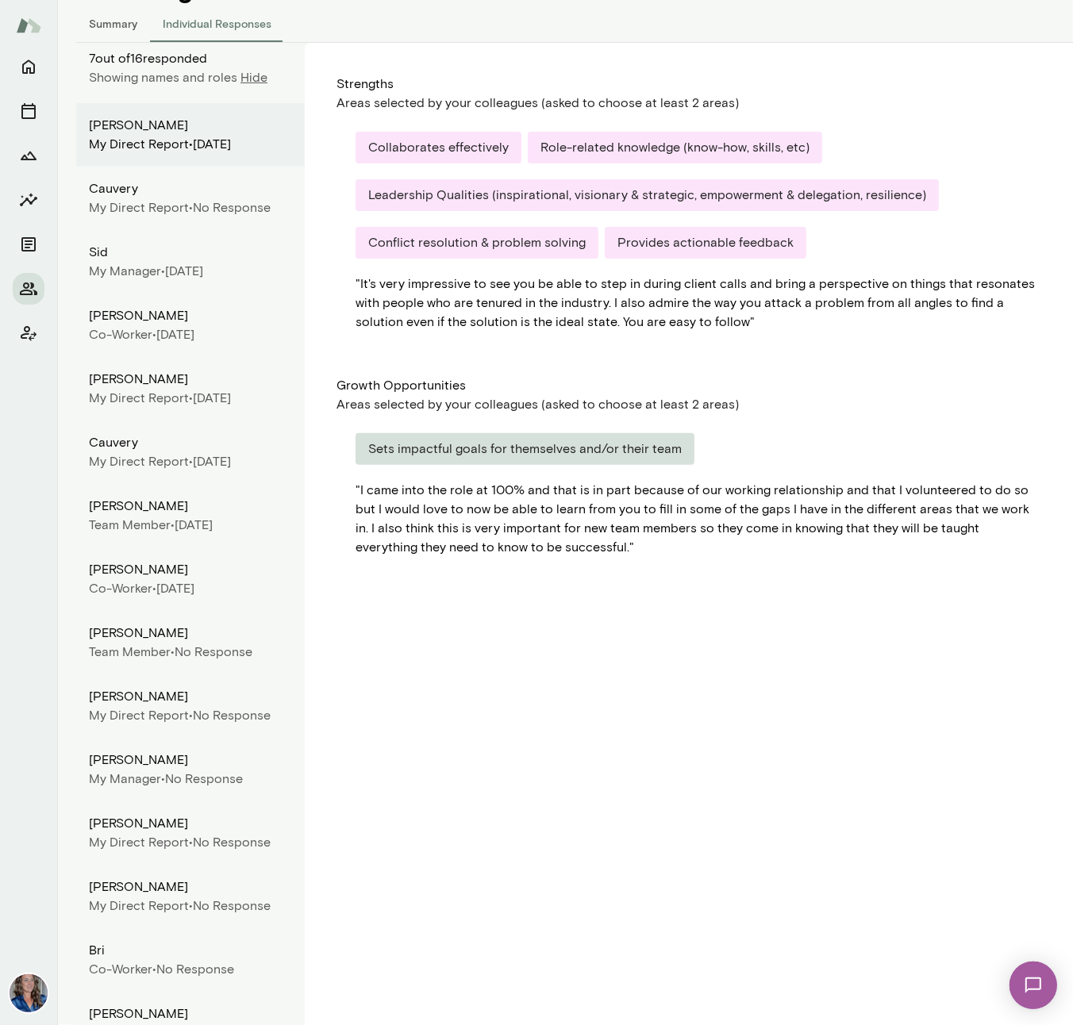
click at [197, 281] on div "My Manager • September 2025" at bounding box center [190, 271] width 203 height 19
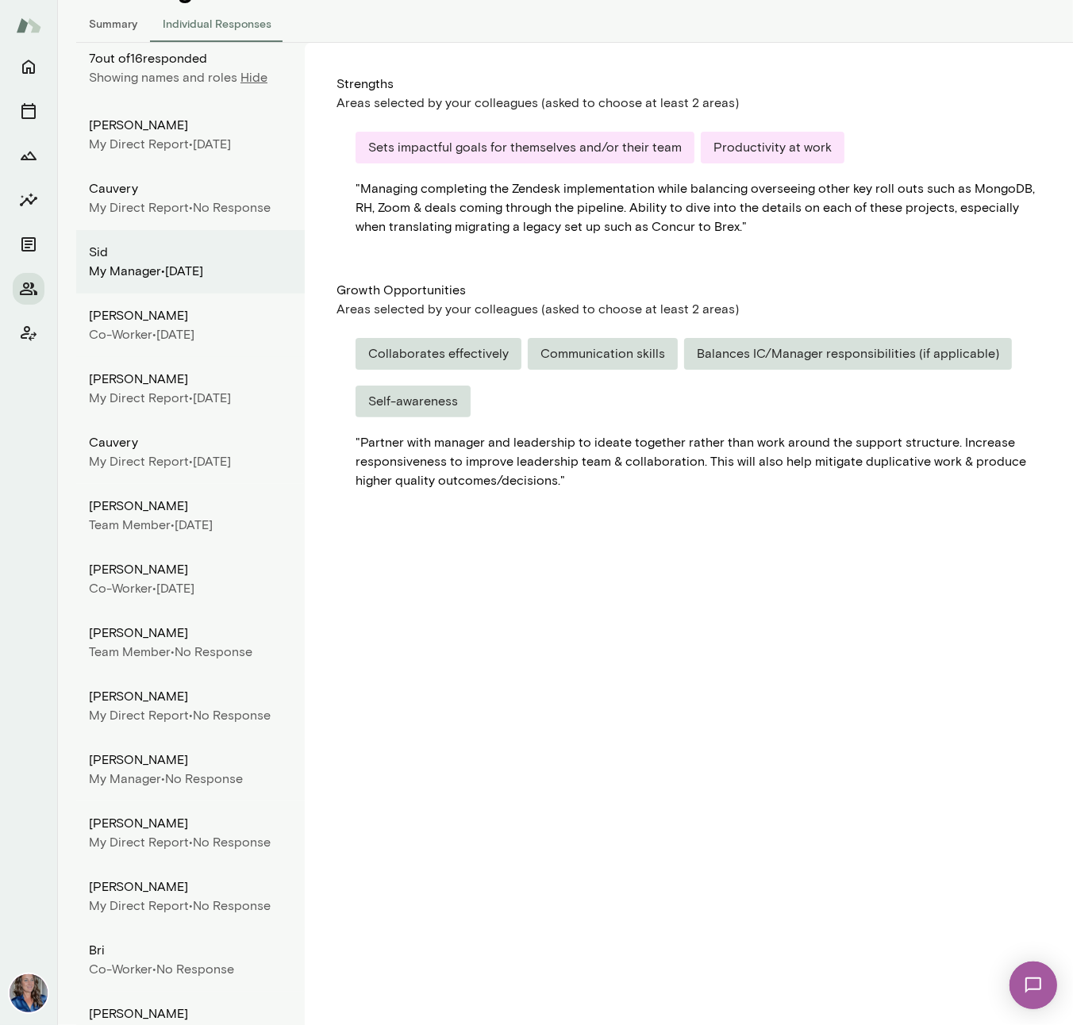
click at [156, 344] on div "Co-worker •" at bounding box center [122, 334] width 67 height 19
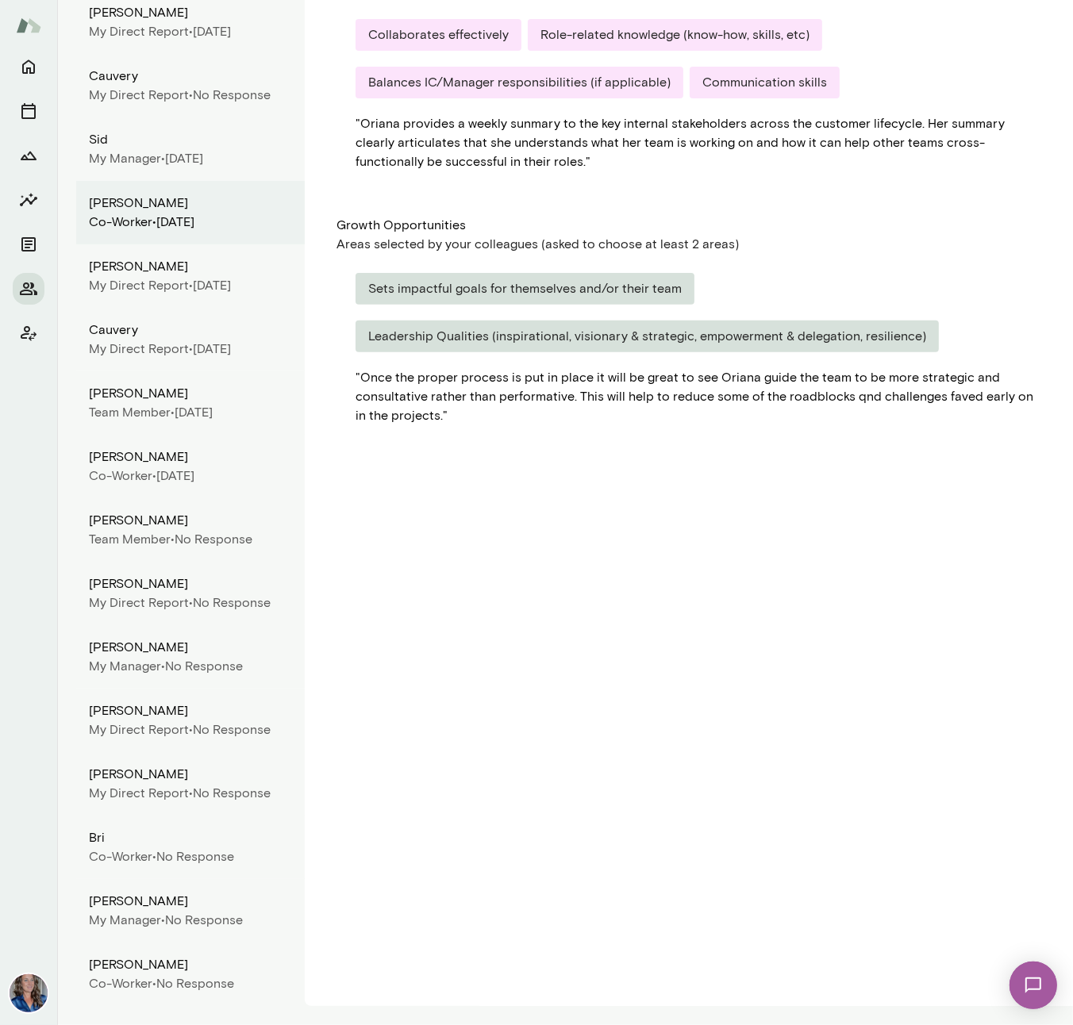
scroll to position [0, 0]
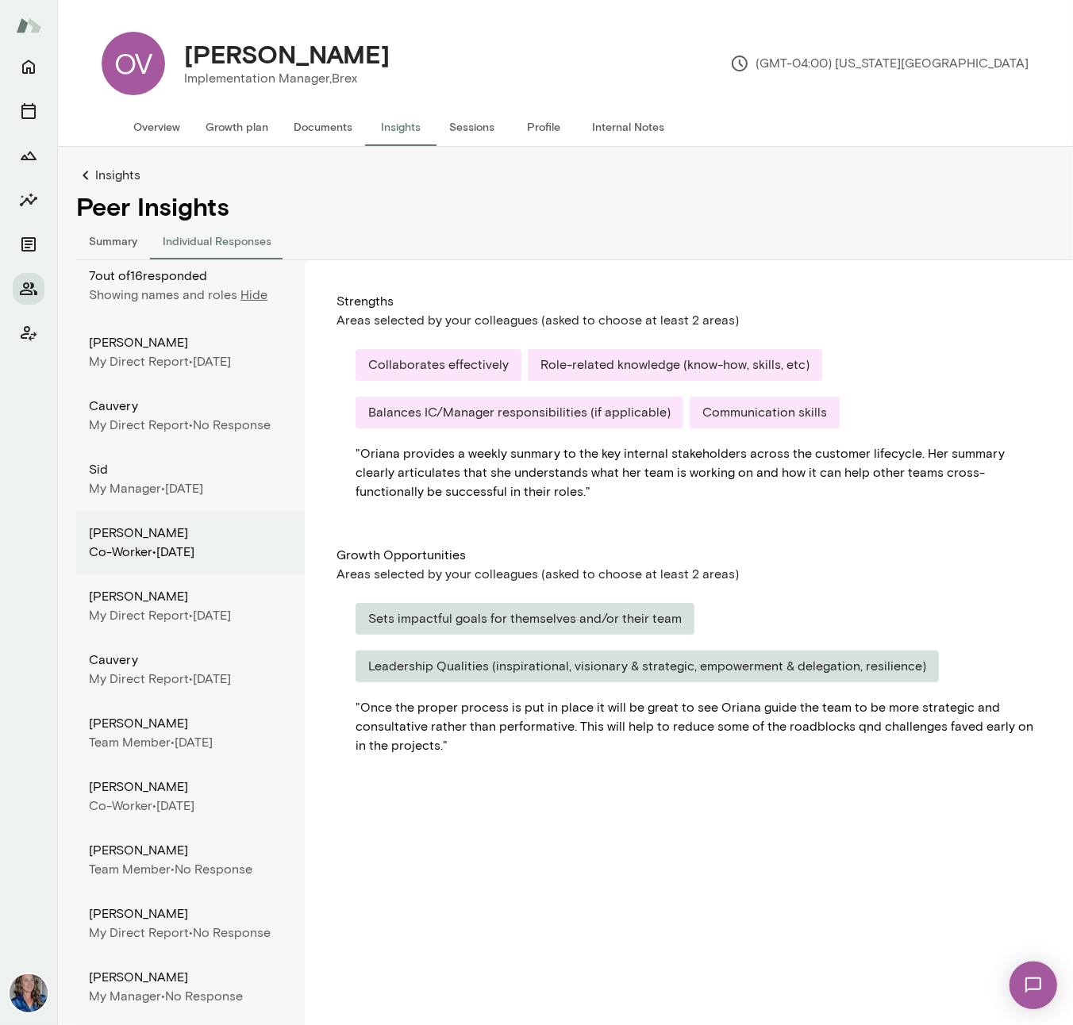
click at [167, 125] on button "Overview" at bounding box center [157, 127] width 72 height 38
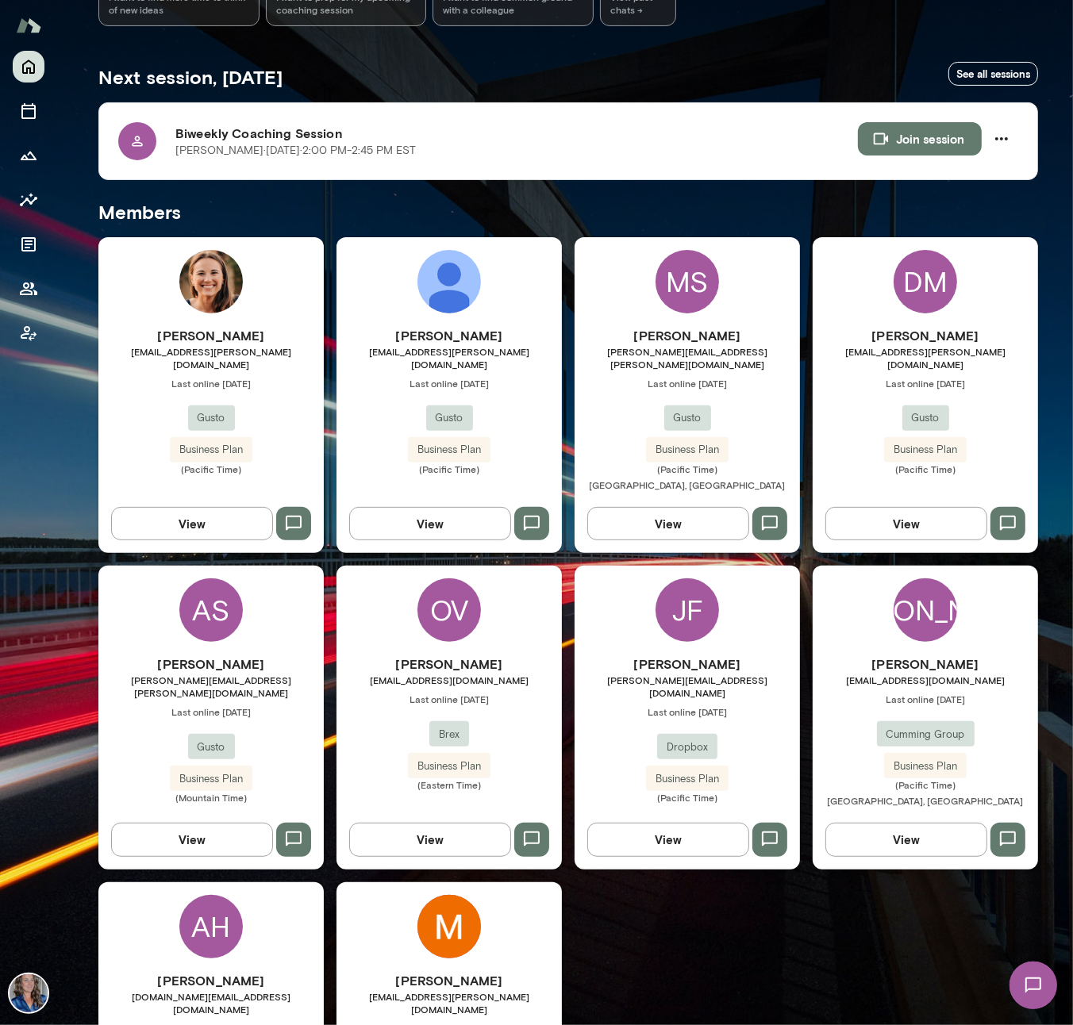
scroll to position [389, 0]
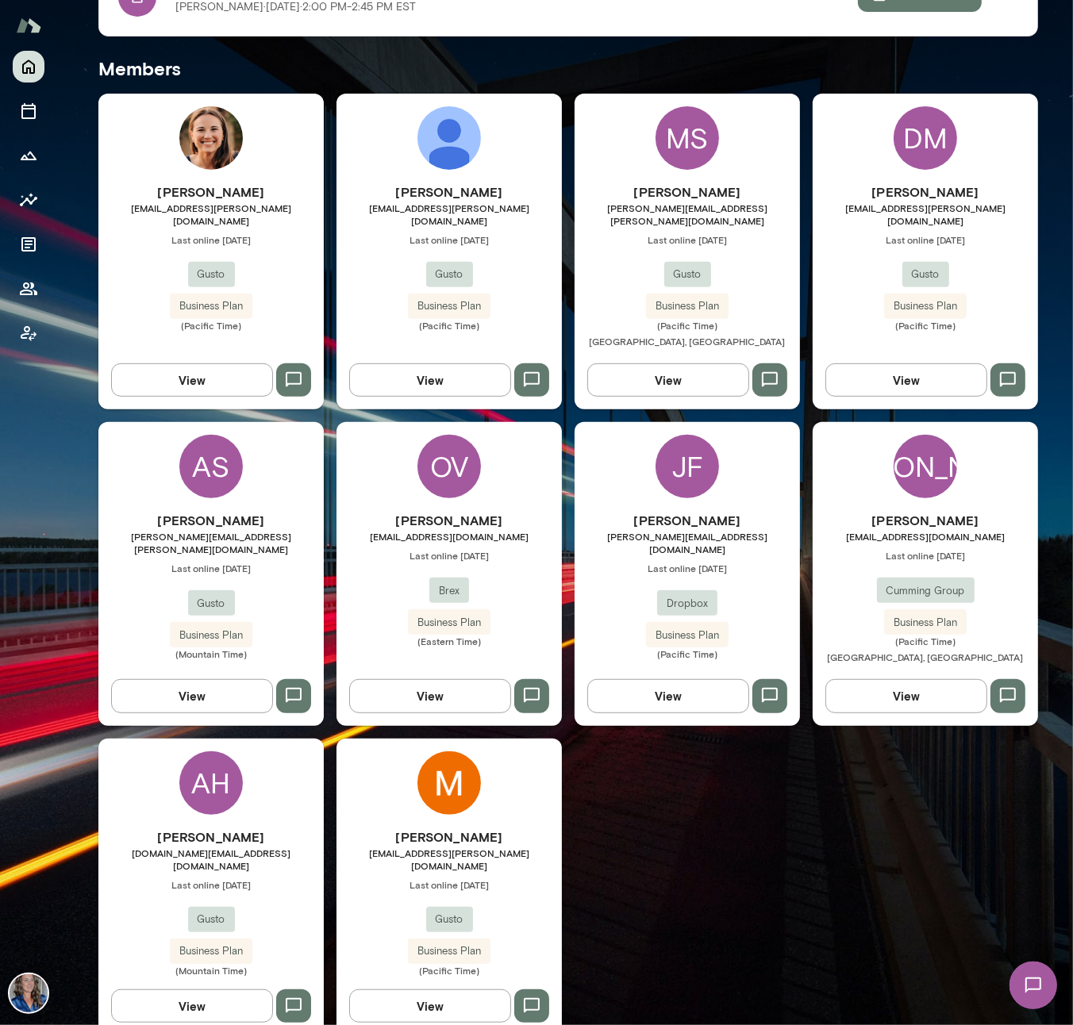
click at [677, 460] on div "JF" at bounding box center [686, 466] width 63 height 63
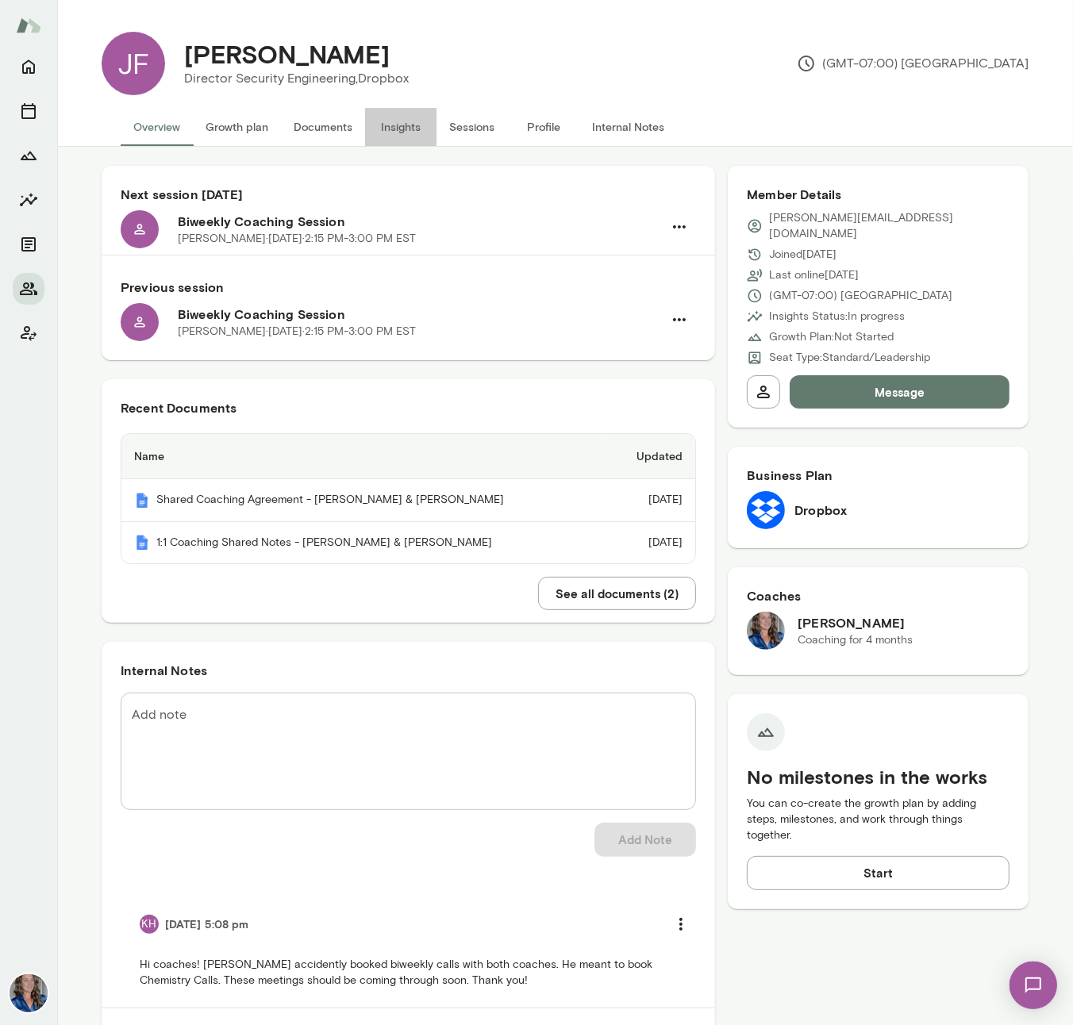
click at [389, 126] on button "Insights" at bounding box center [400, 127] width 71 height 38
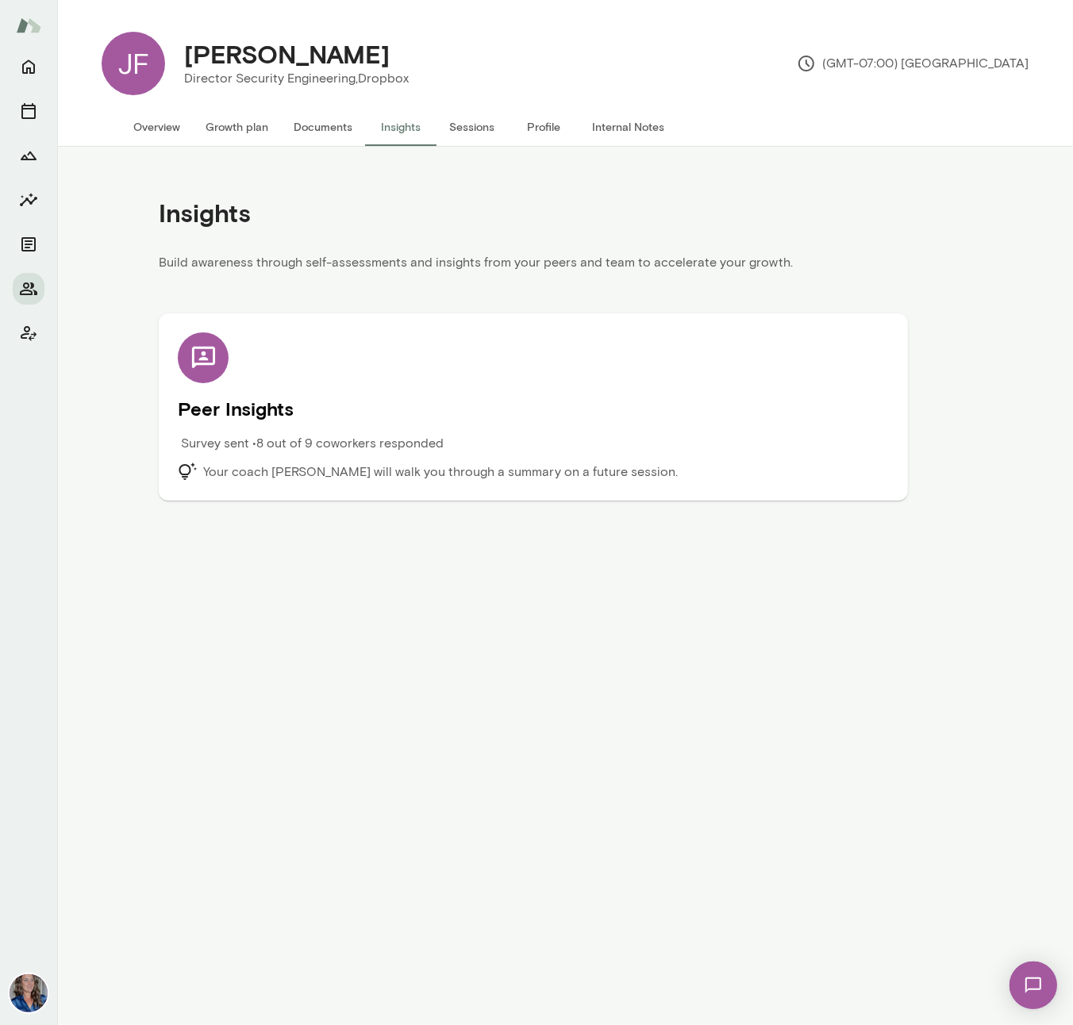
click at [249, 428] on div "Peer Insights Survey sent • 8 out of 9 coworkers responded Your coach [PERSON_N…" at bounding box center [533, 406] width 711 height 149
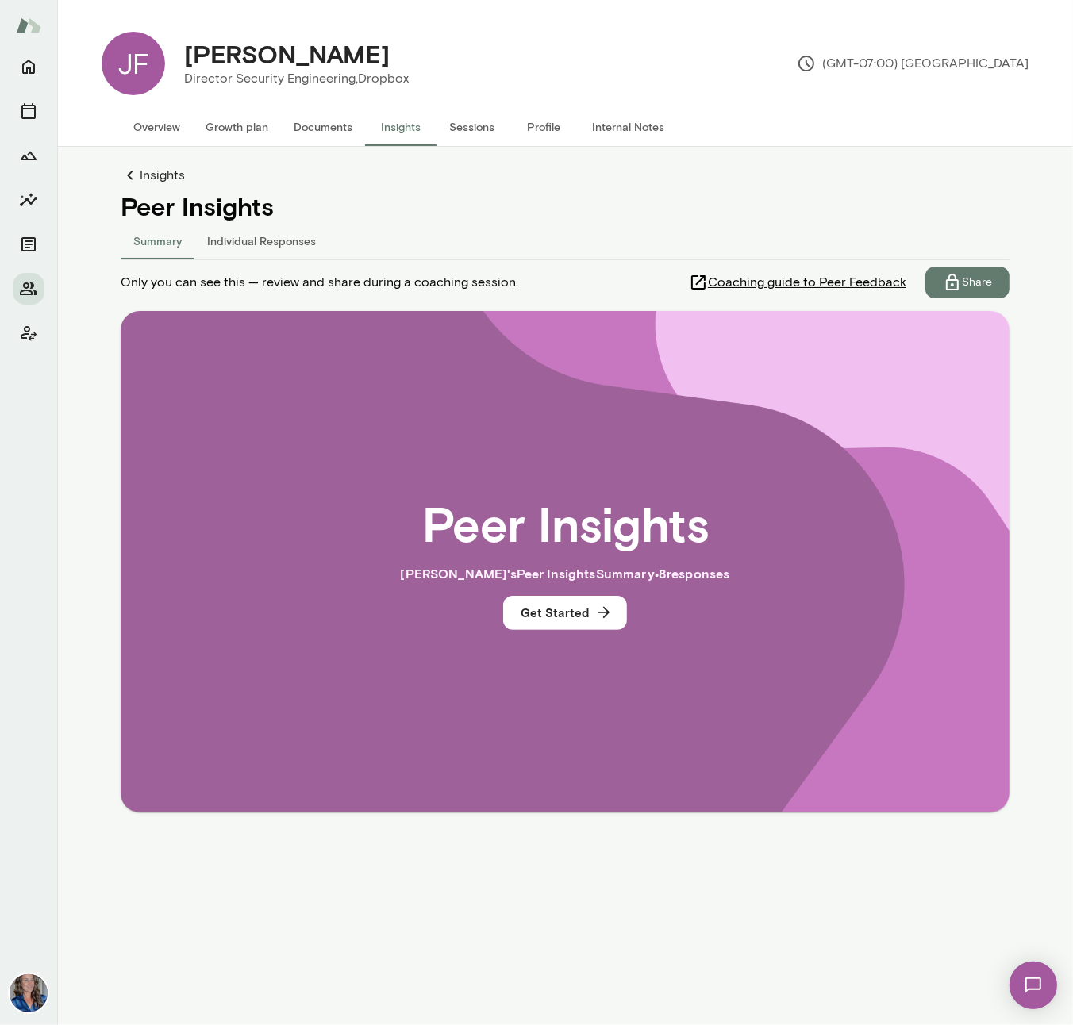
click at [174, 240] on button "Summary" at bounding box center [158, 240] width 74 height 38
click at [256, 242] on button "Individual Responses" at bounding box center [261, 240] width 134 height 38
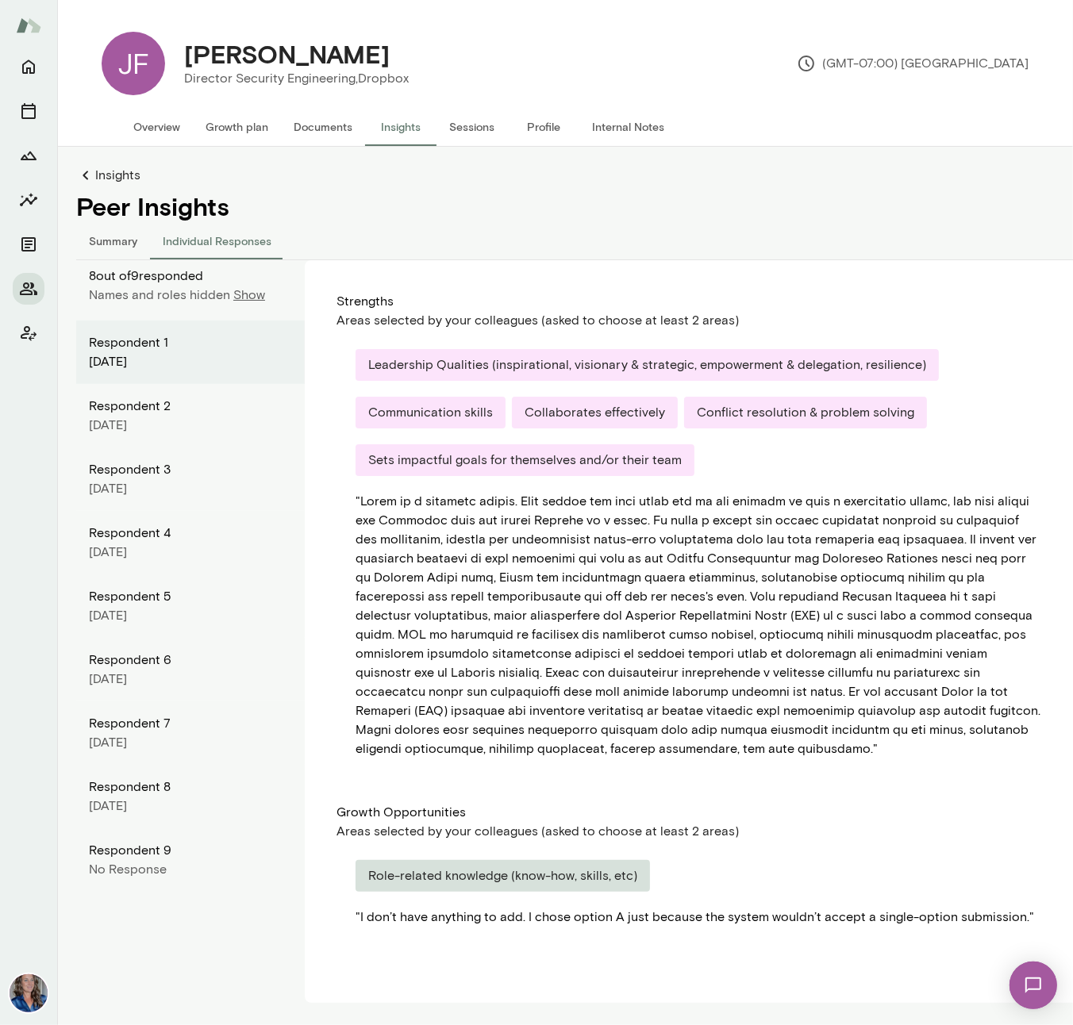
click at [1030, 992] on img at bounding box center [1032, 984] width 65 height 65
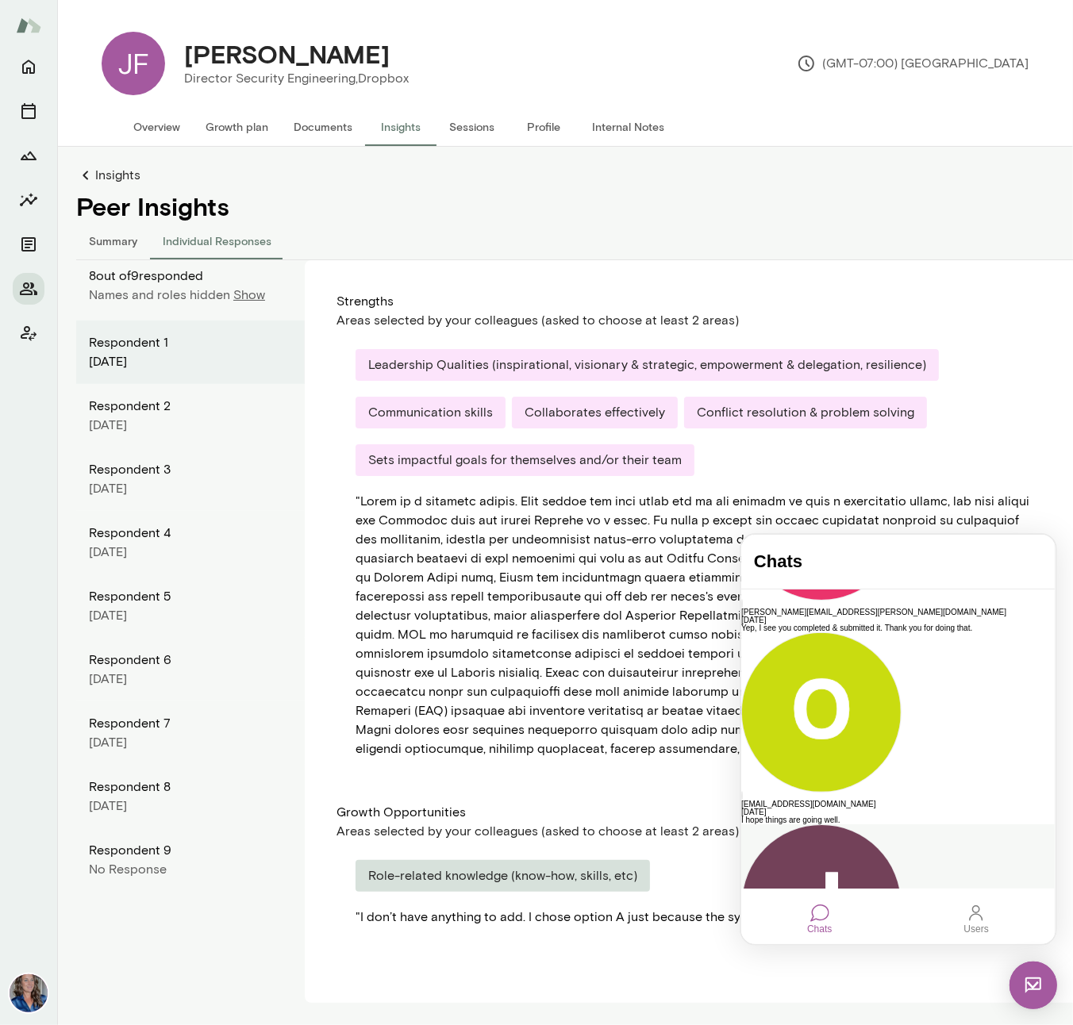
scroll to position [238, 0]
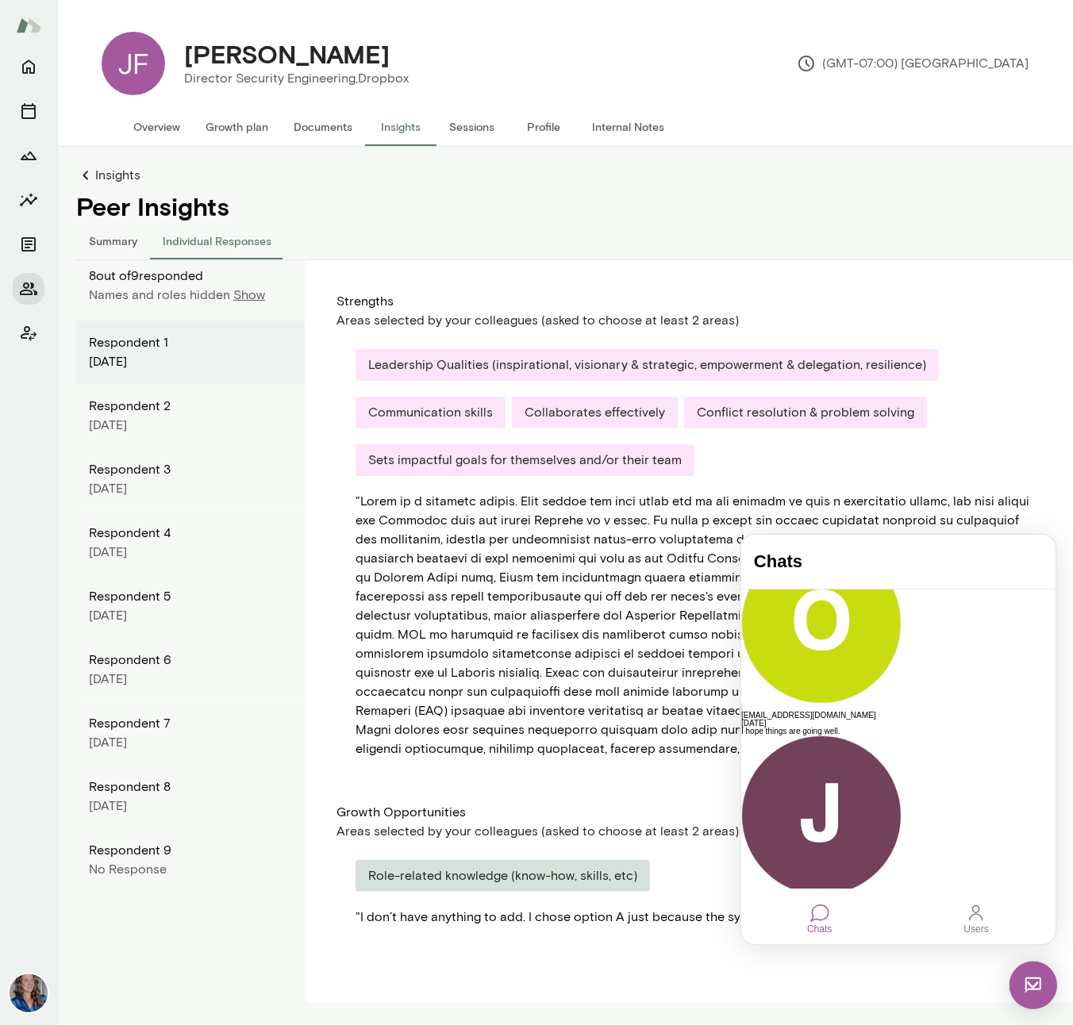
click at [561, 509] on div "" "" at bounding box center [697, 625] width 685 height 267
drag, startPoint x: 132, startPoint y: 73, endPoint x: 152, endPoint y: 68, distance: 20.4
click at [132, 73] on div "JF" at bounding box center [133, 63] width 63 height 63
click at [243, 62] on h4 "[PERSON_NAME]" at bounding box center [286, 54] width 205 height 30
click at [167, 129] on button "Overview" at bounding box center [157, 127] width 72 height 38
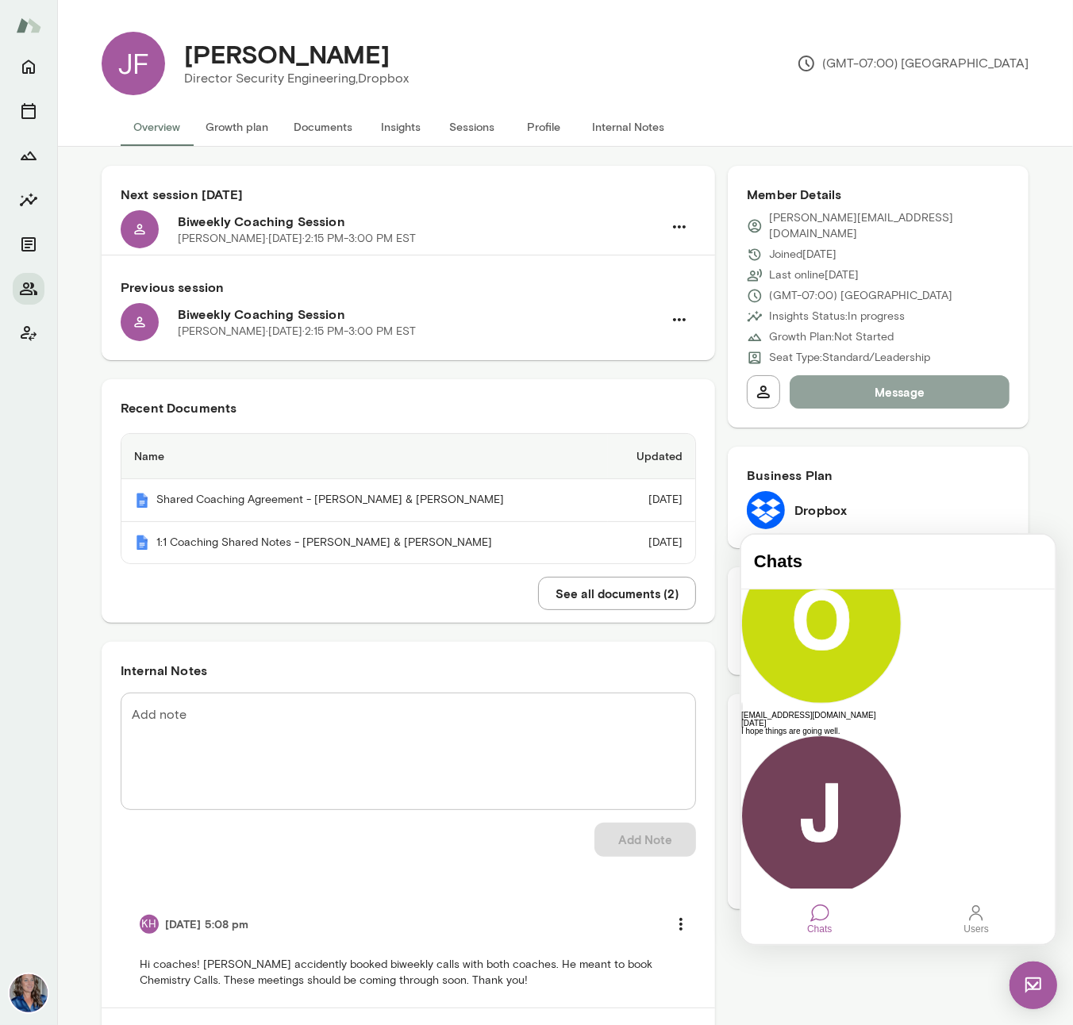
click at [898, 375] on button "Message" at bounding box center [899, 391] width 220 height 33
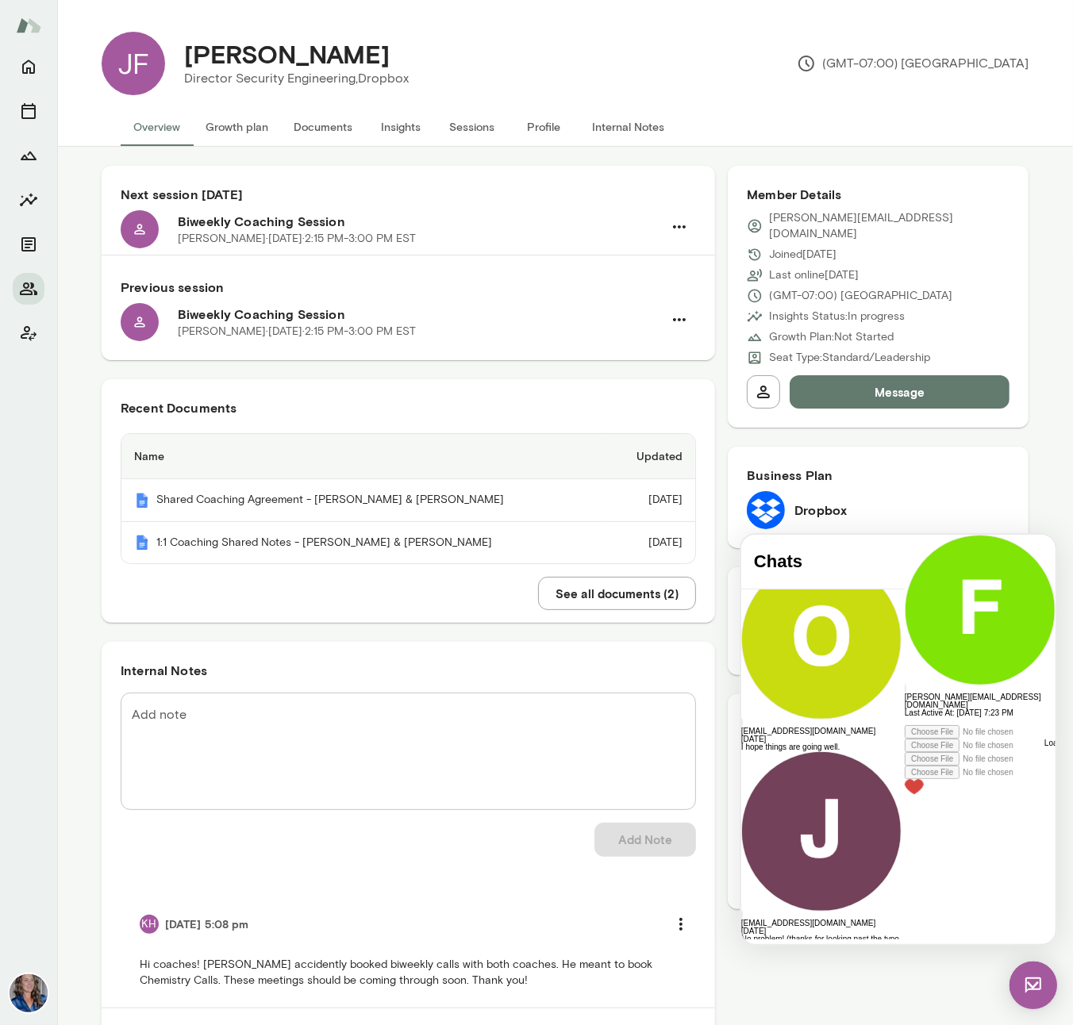
scroll to position [439, 0]
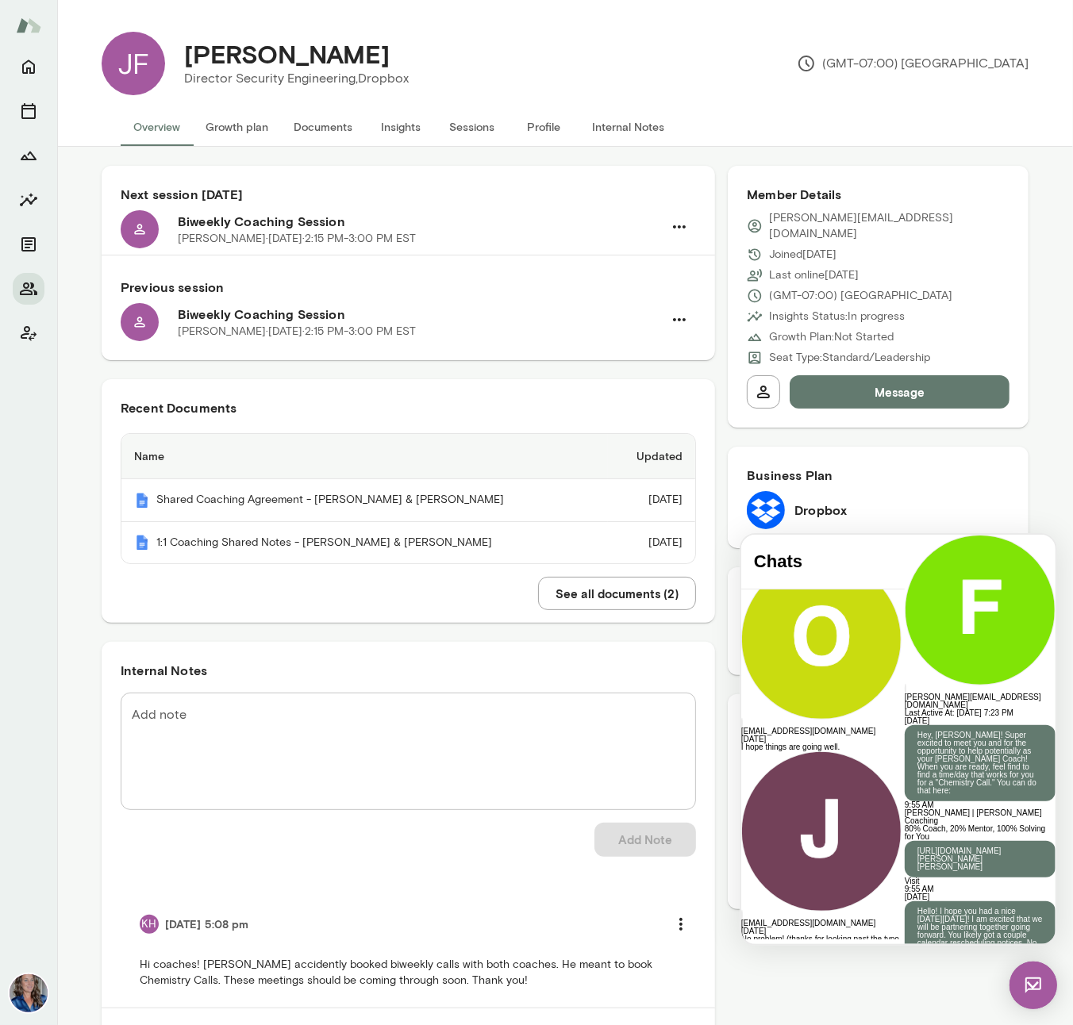
click at [904, 984] on div at bounding box center [979, 988] width 151 height 8
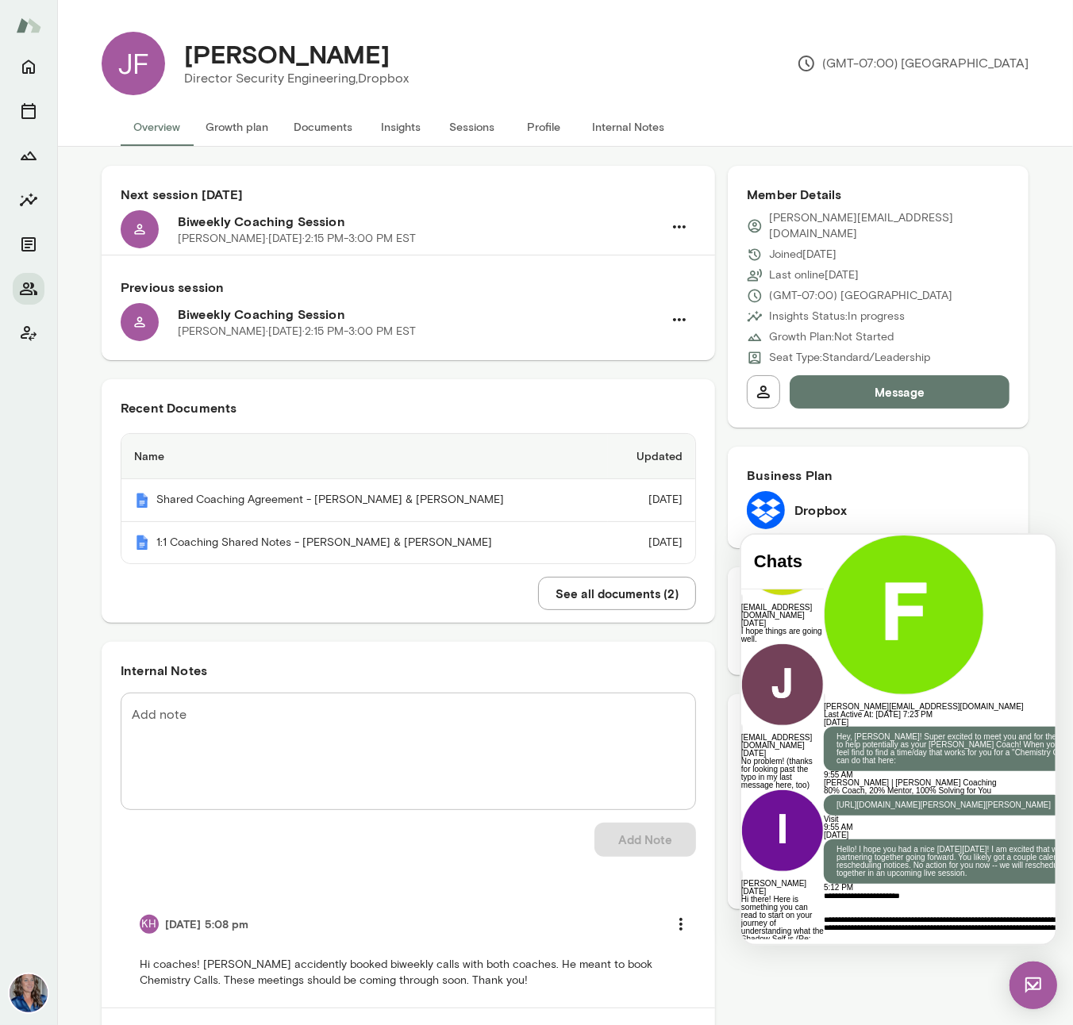
scroll to position [0, 0]
click at [823, 1024] on icon at bounding box center [823, 1024] width 0 height 0
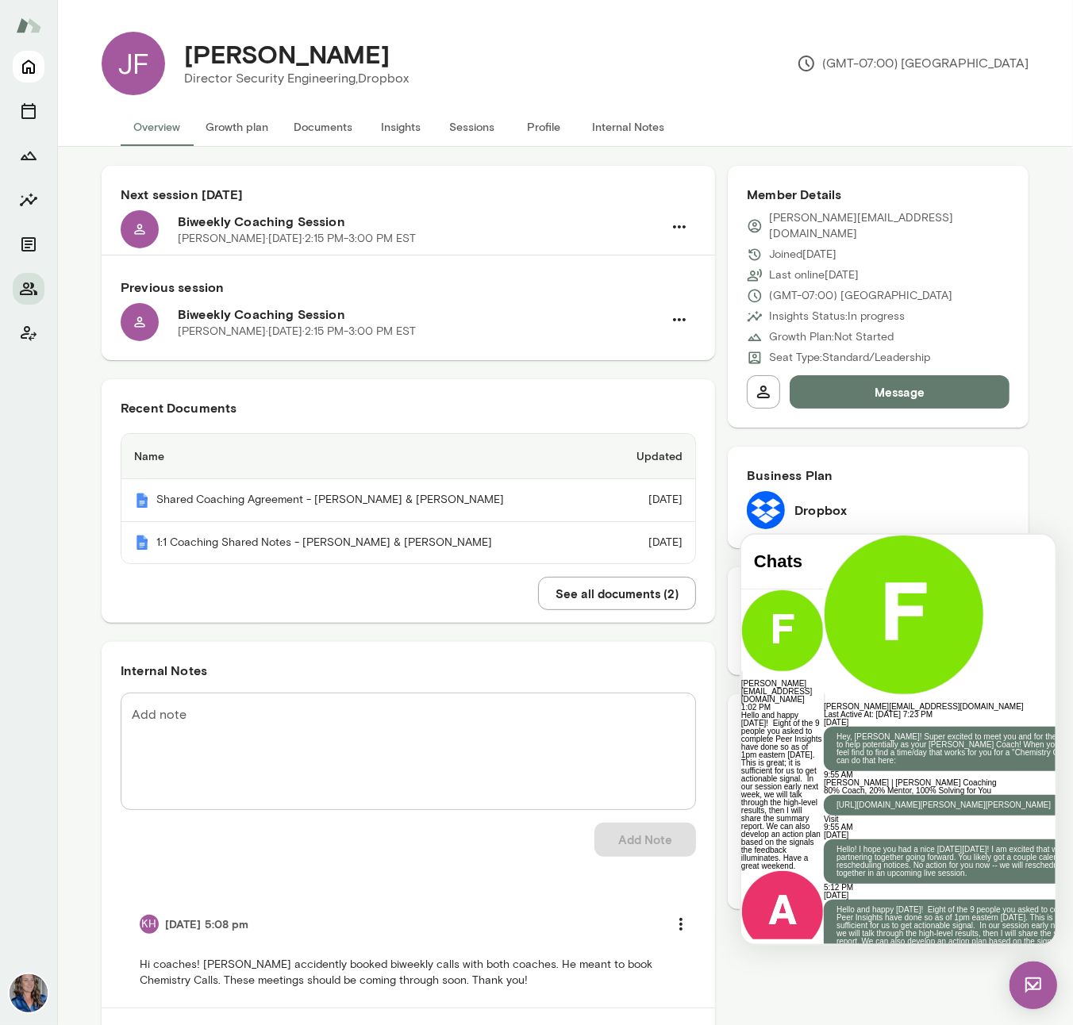
click at [33, 69] on icon "Home" at bounding box center [28, 66] width 19 height 19
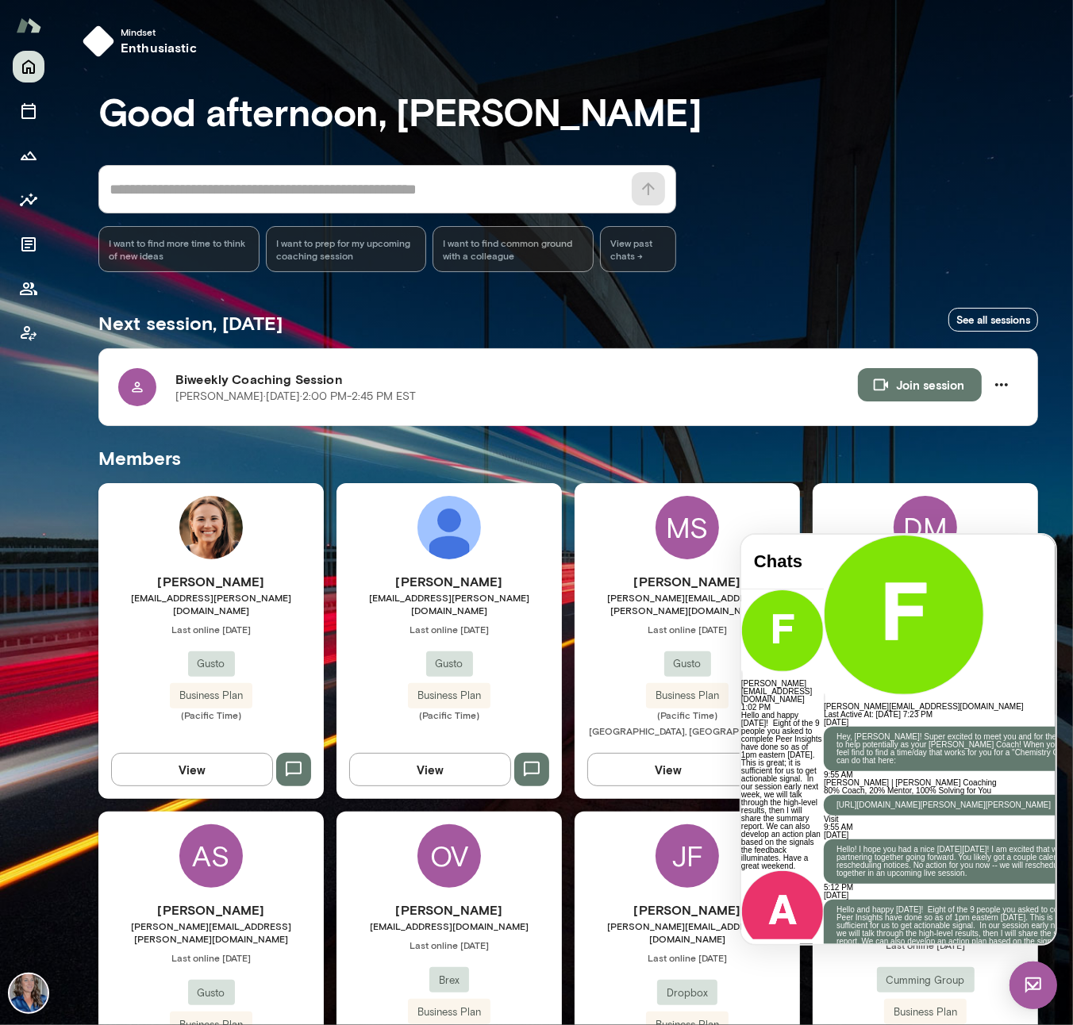
drag, startPoint x: 1032, startPoint y: 981, endPoint x: 1991, endPoint y: 1929, distance: 1348.5
click at [1032, 981] on img at bounding box center [1032, 985] width 48 height 48
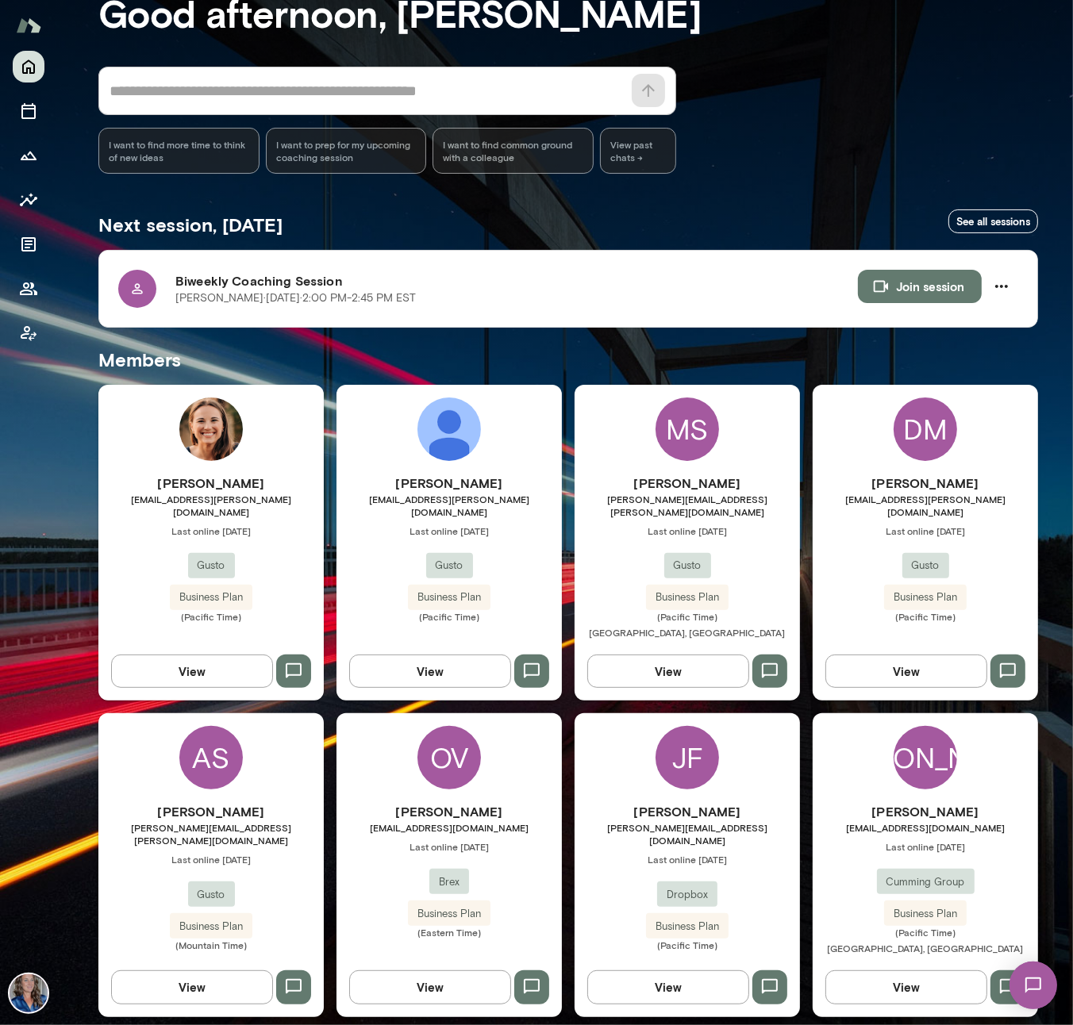
scroll to position [103, 0]
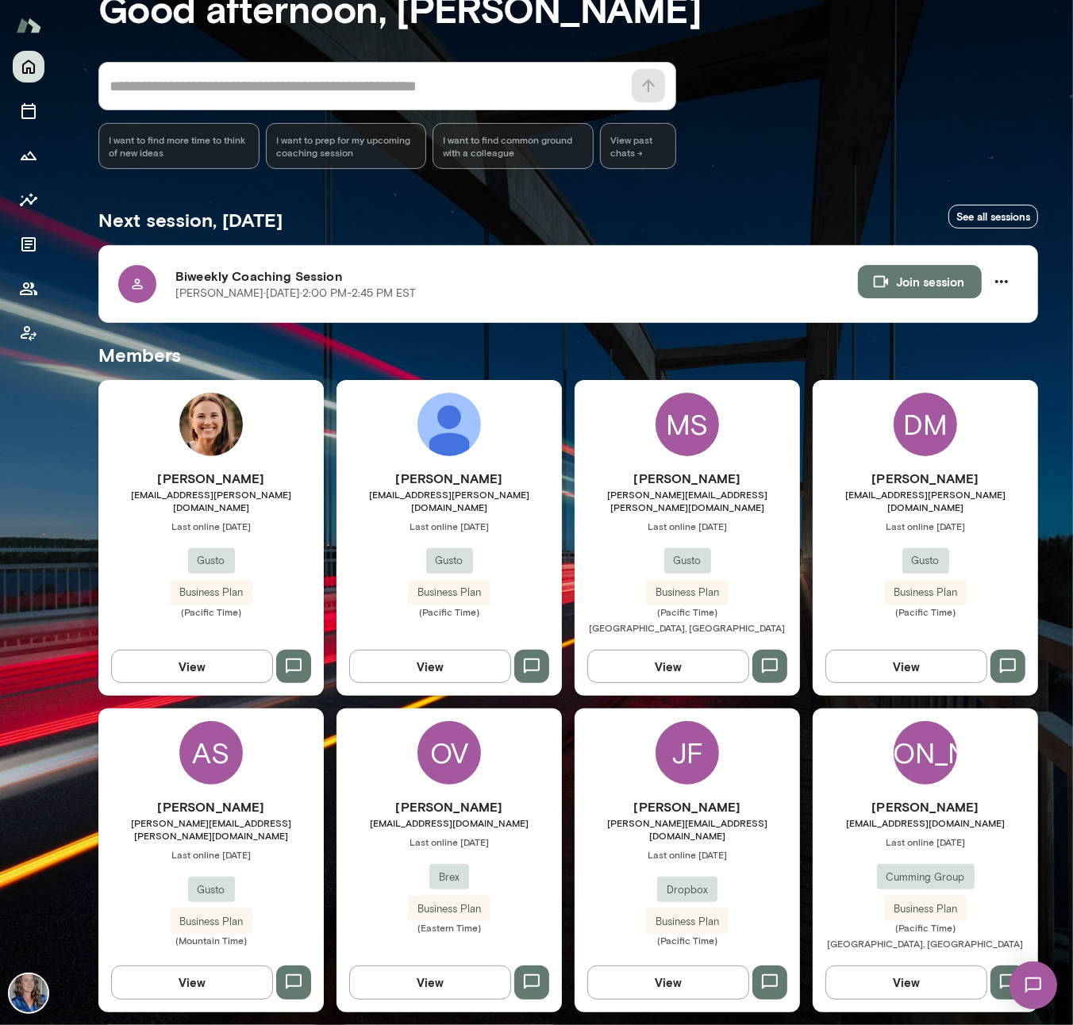
click at [532, 973] on icon "button" at bounding box center [531, 982] width 19 height 19
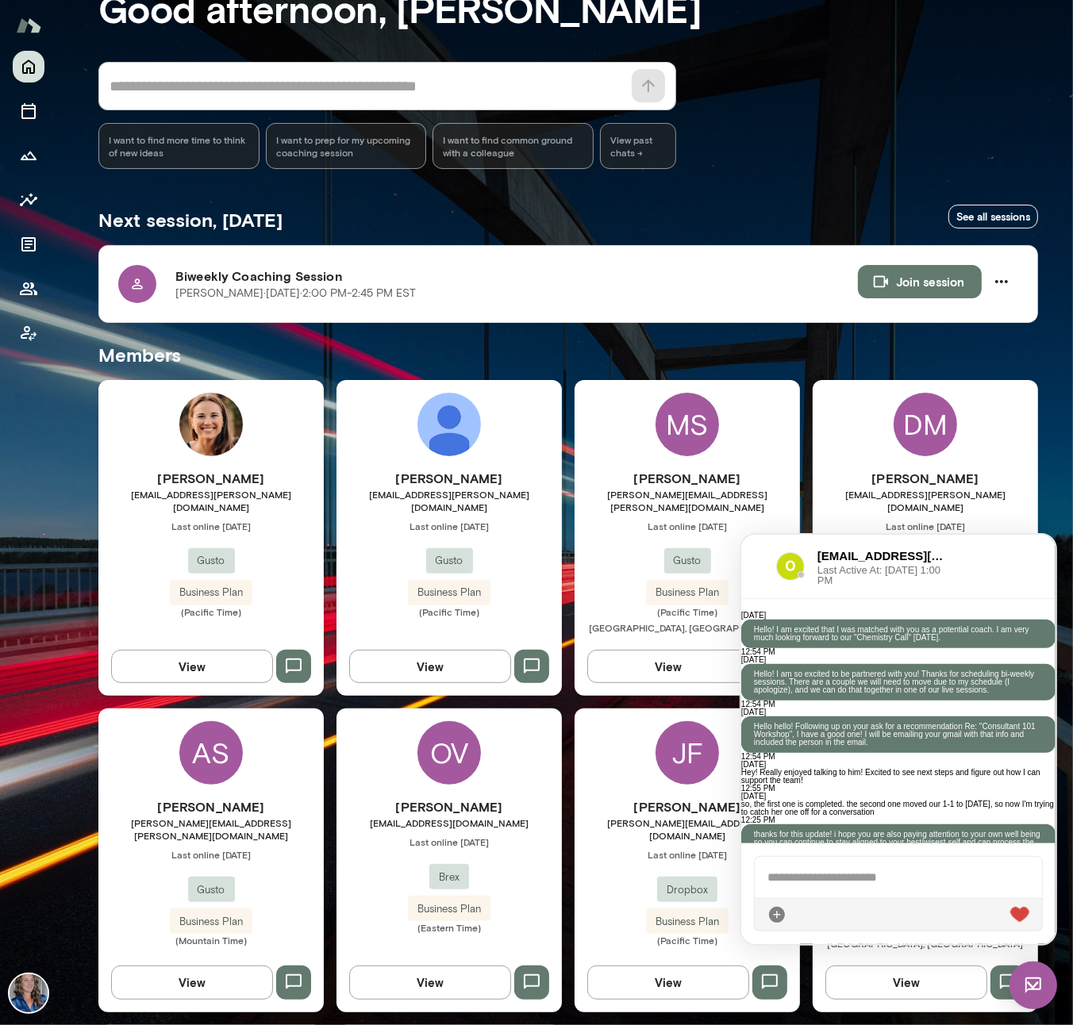
scroll to position [965, 0]
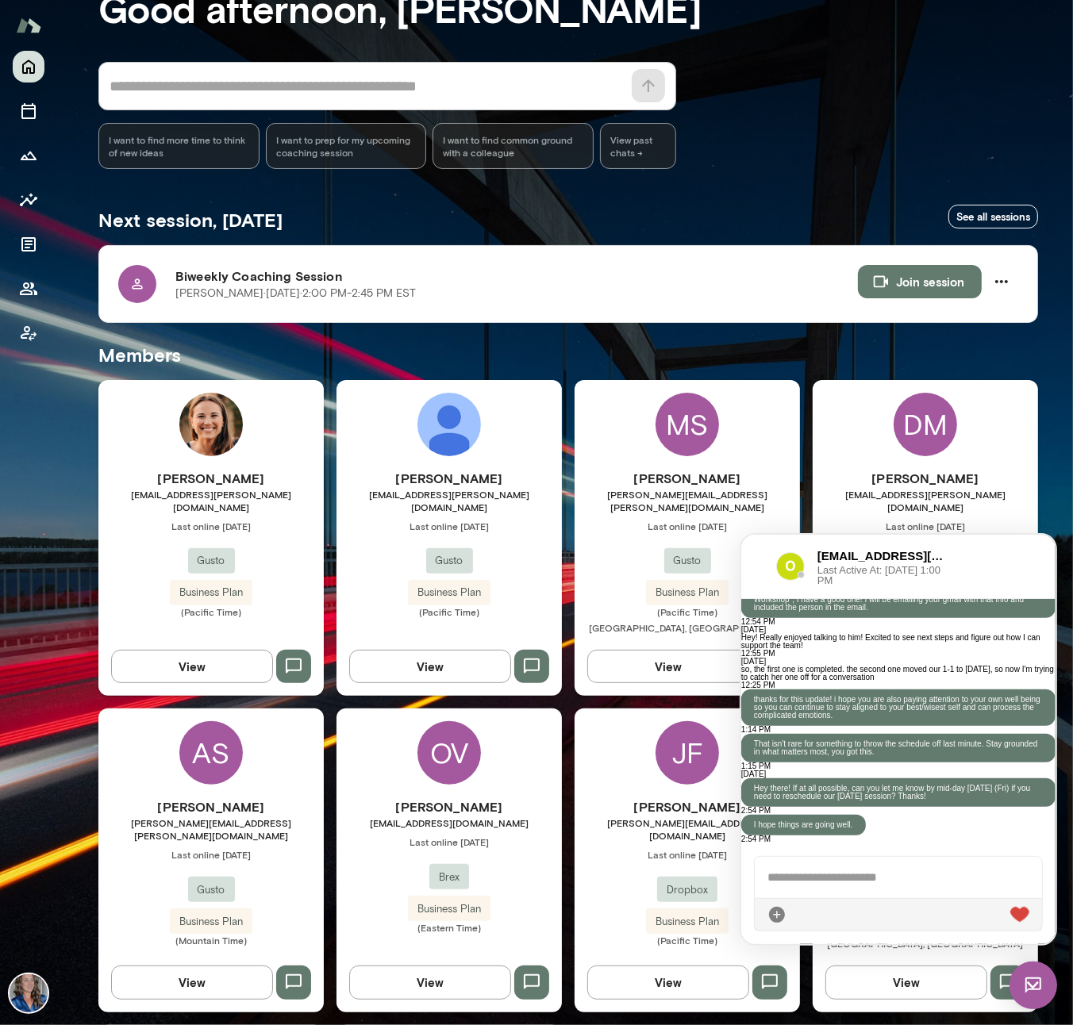
click at [799, 881] on div at bounding box center [897, 876] width 287 height 41
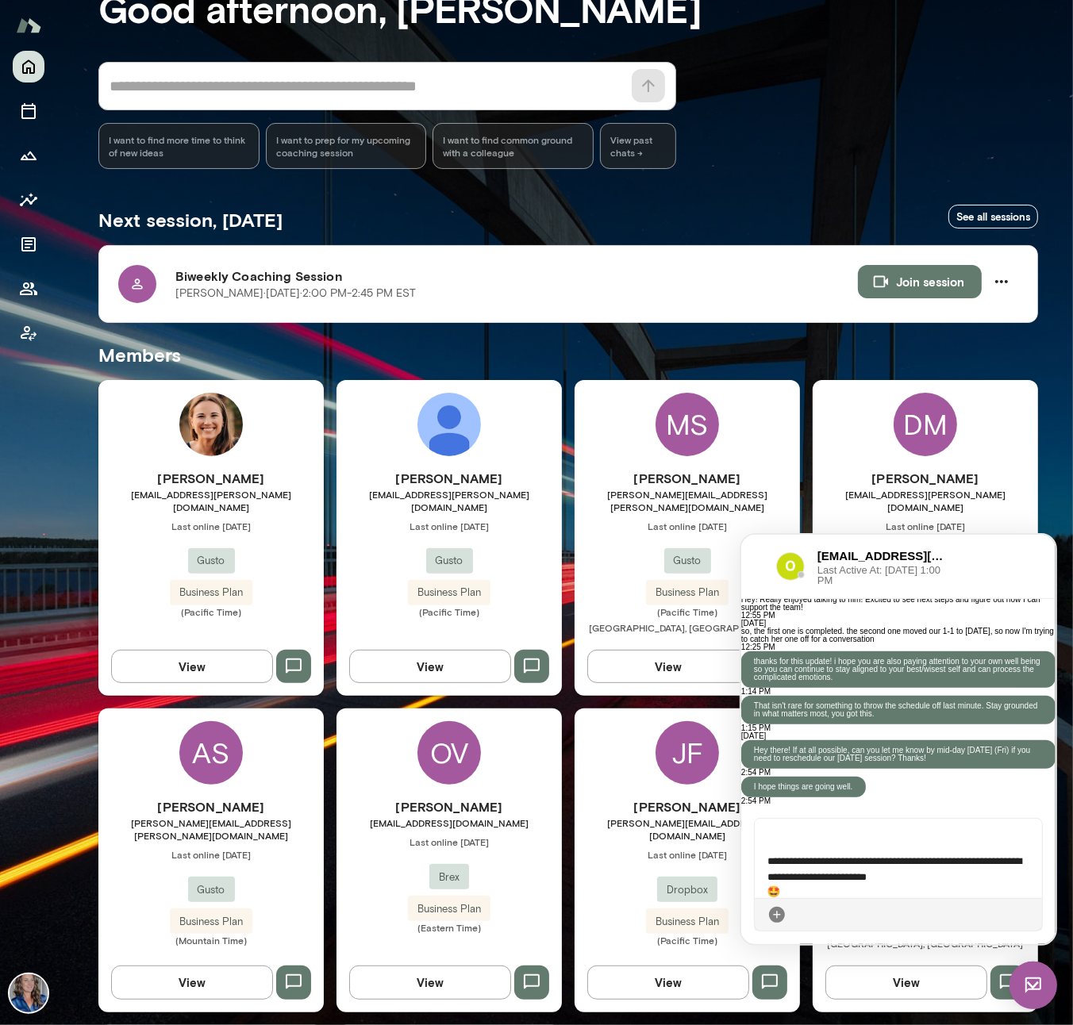
scroll to position [102, 0]
click at [1028, 914] on icon at bounding box center [1028, 914] width 0 height 0
